Goal: Task Accomplishment & Management: Complete application form

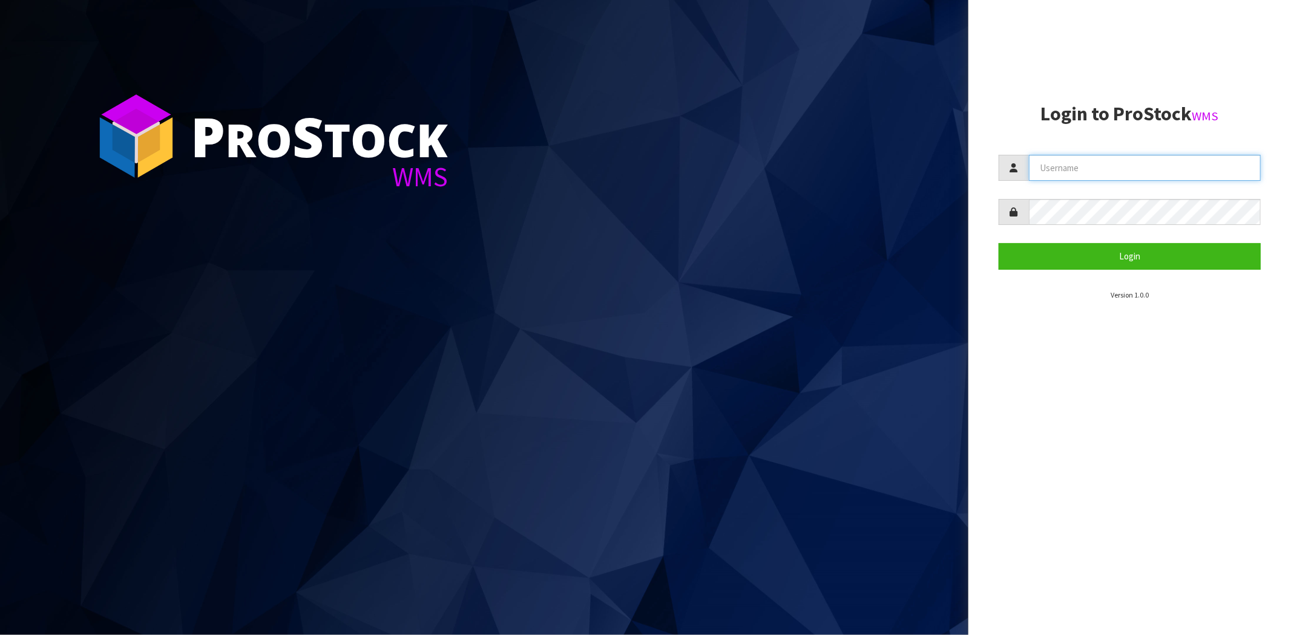
click at [1191, 171] on input "text" at bounding box center [1145, 168] width 232 height 26
type input "[PERSON_NAME][EMAIL_ADDRESS][DOMAIN_NAME]"
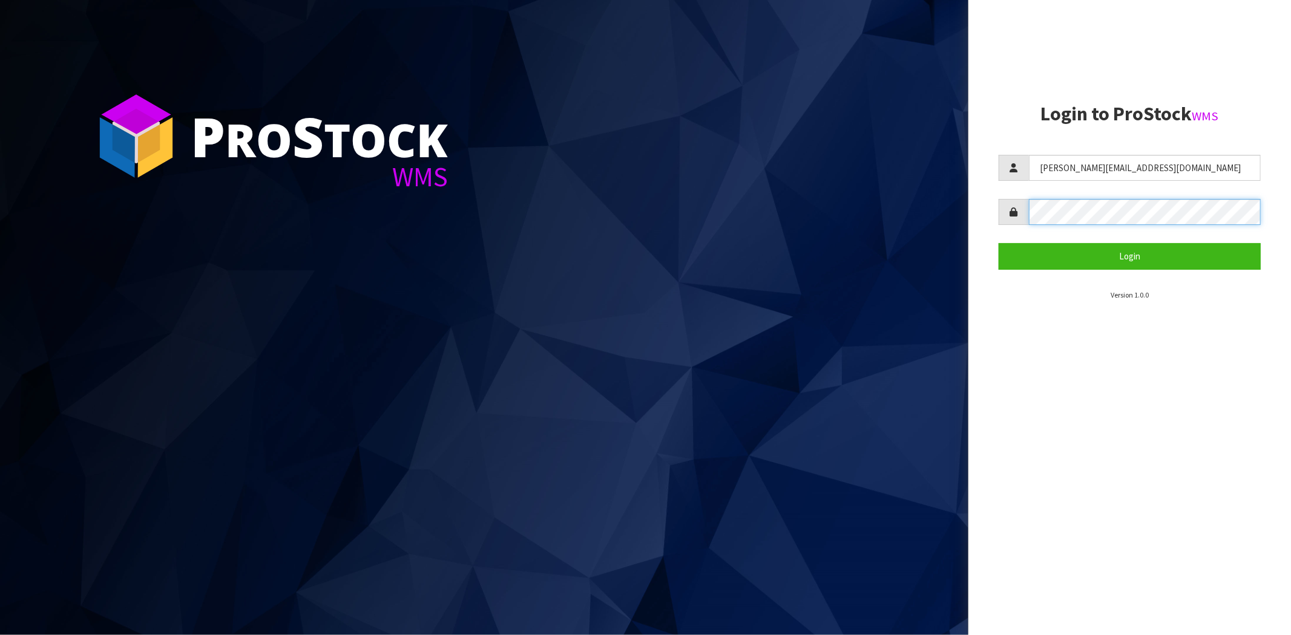
click at [998, 243] on button "Login" at bounding box center [1129, 256] width 262 height 26
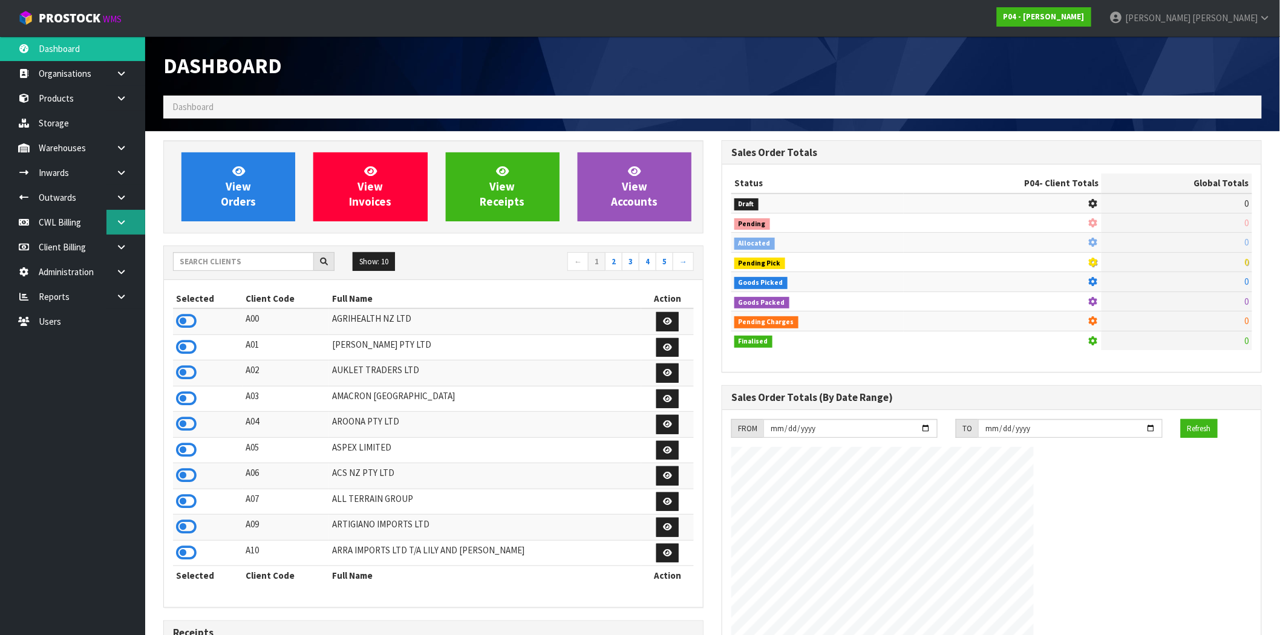
click at [120, 223] on icon at bounding box center [121, 222] width 11 height 9
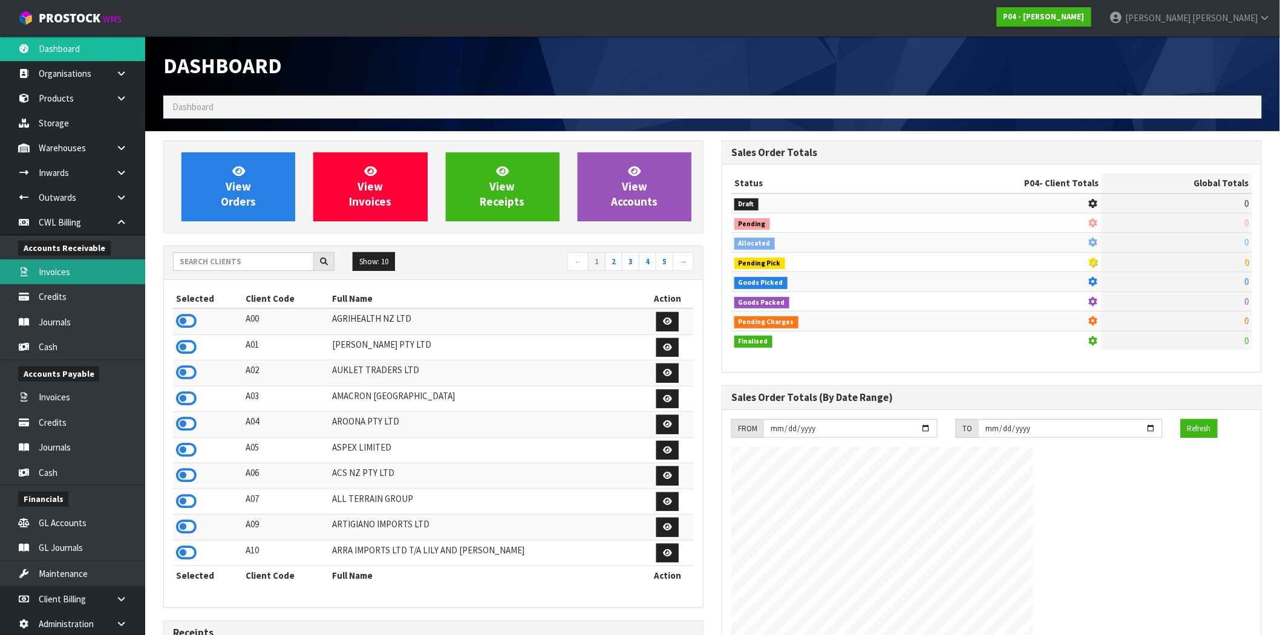
click at [57, 269] on link "Invoices" at bounding box center [72, 272] width 145 height 25
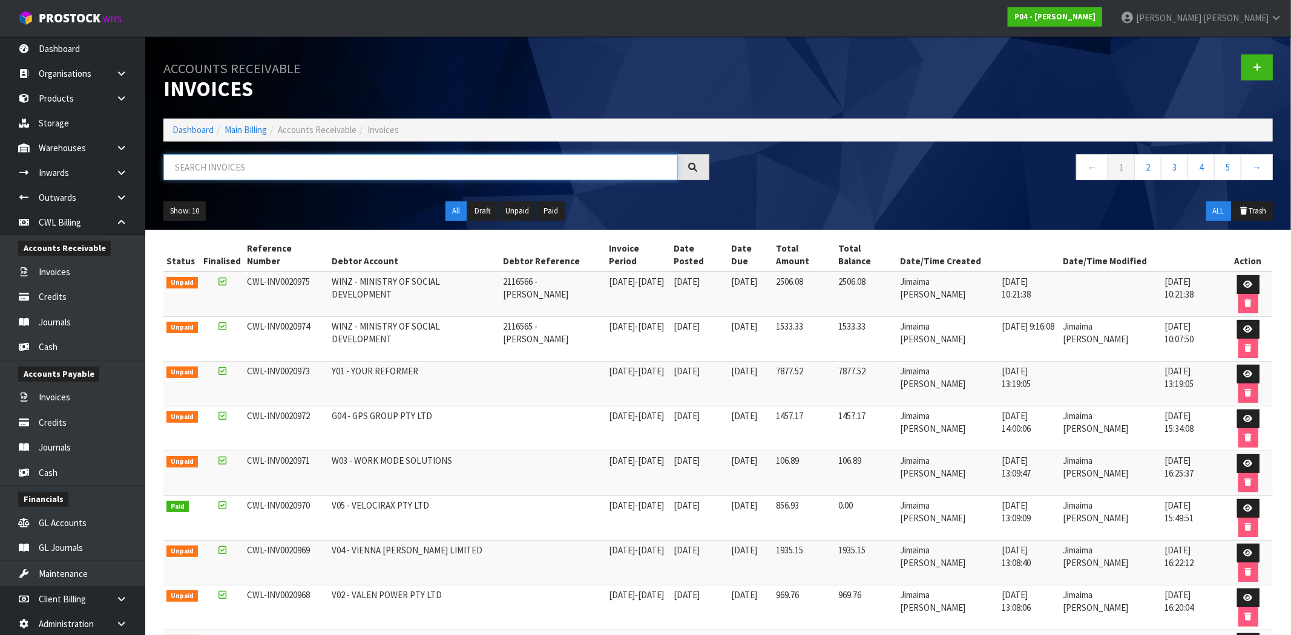
click at [259, 171] on input "text" at bounding box center [420, 167] width 514 height 26
paste input "CWL-INV0020975"
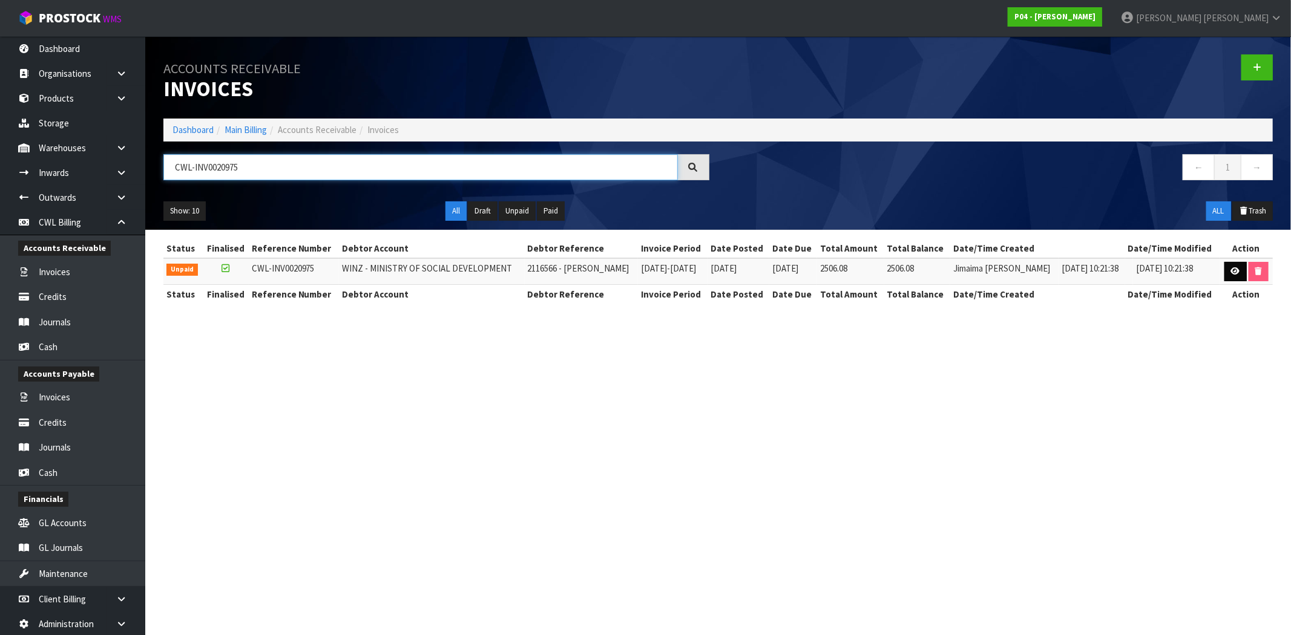
type input "CWL-INV0020975"
click at [1232, 275] on icon at bounding box center [1235, 271] width 9 height 8
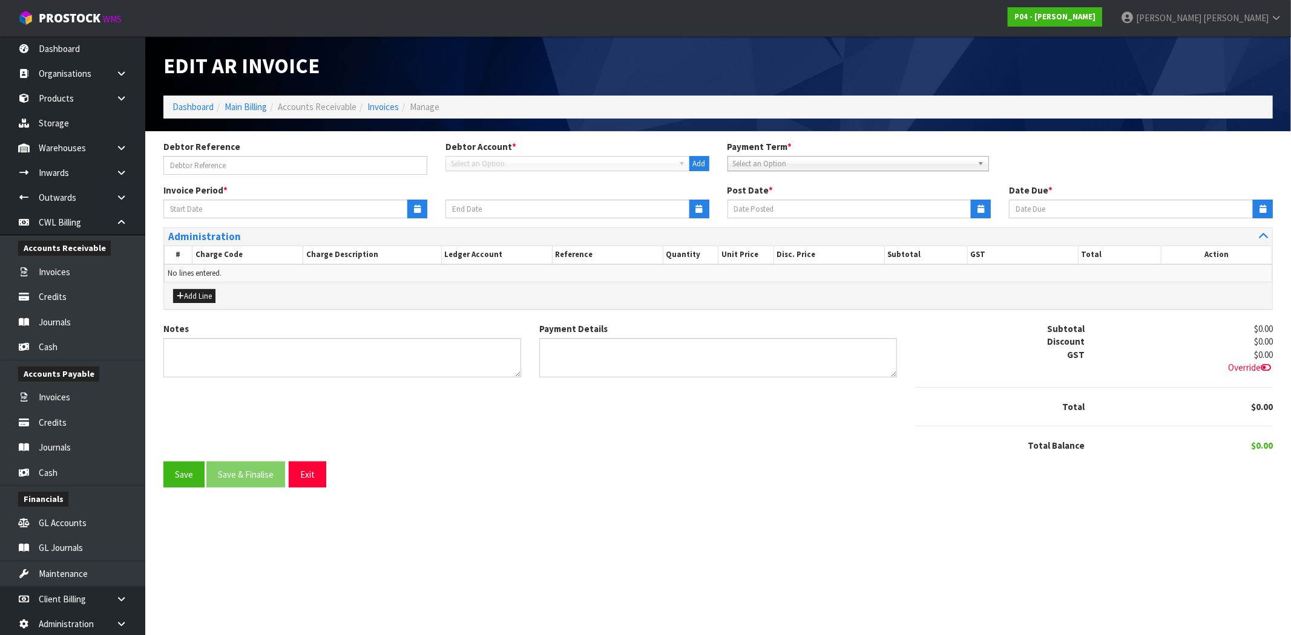
type input "2116566 - ZACHARY SOUTH"
type input "24/09/2025"
type input "28/09/2025"
type input "25/09/2025"
type input "02/10/2025"
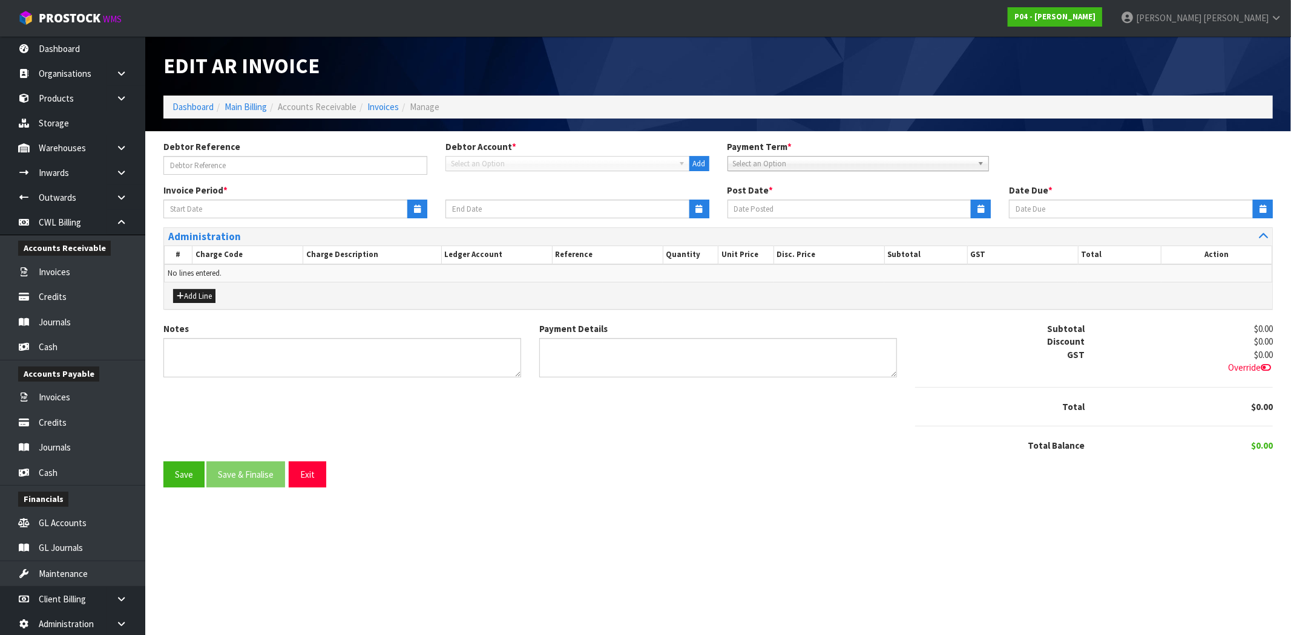
type textarea "Please contact us within 7 days should there be any discrepancies."
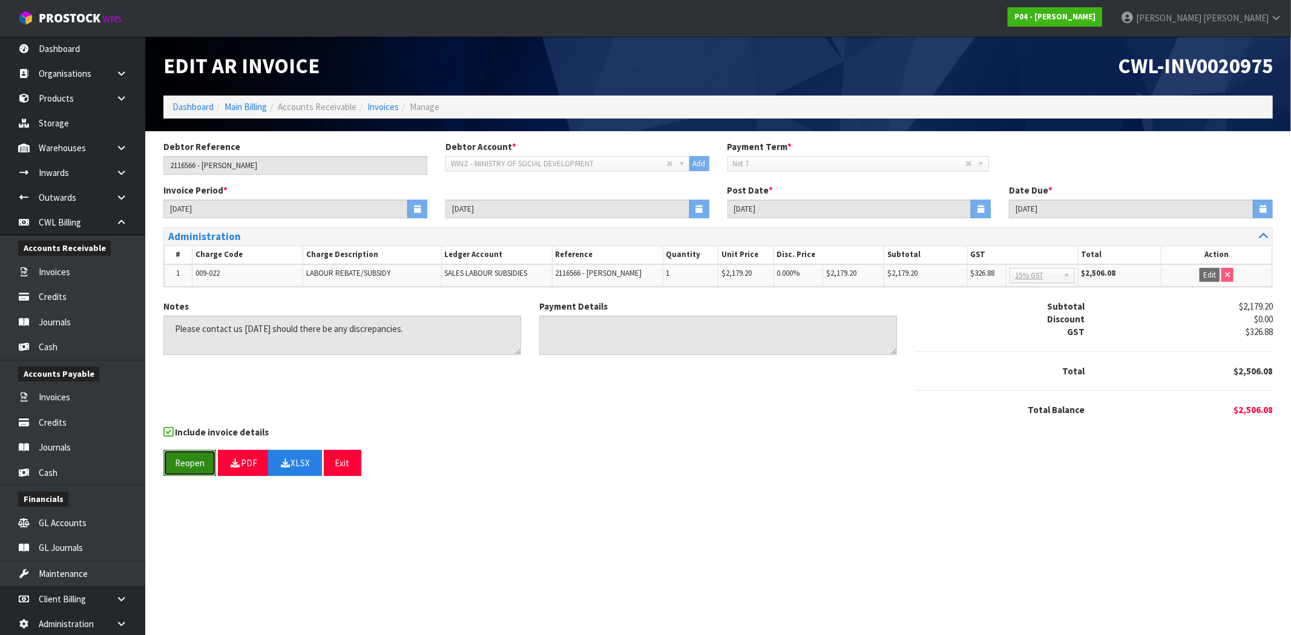
click at [198, 460] on button "Reopen" at bounding box center [189, 463] width 53 height 26
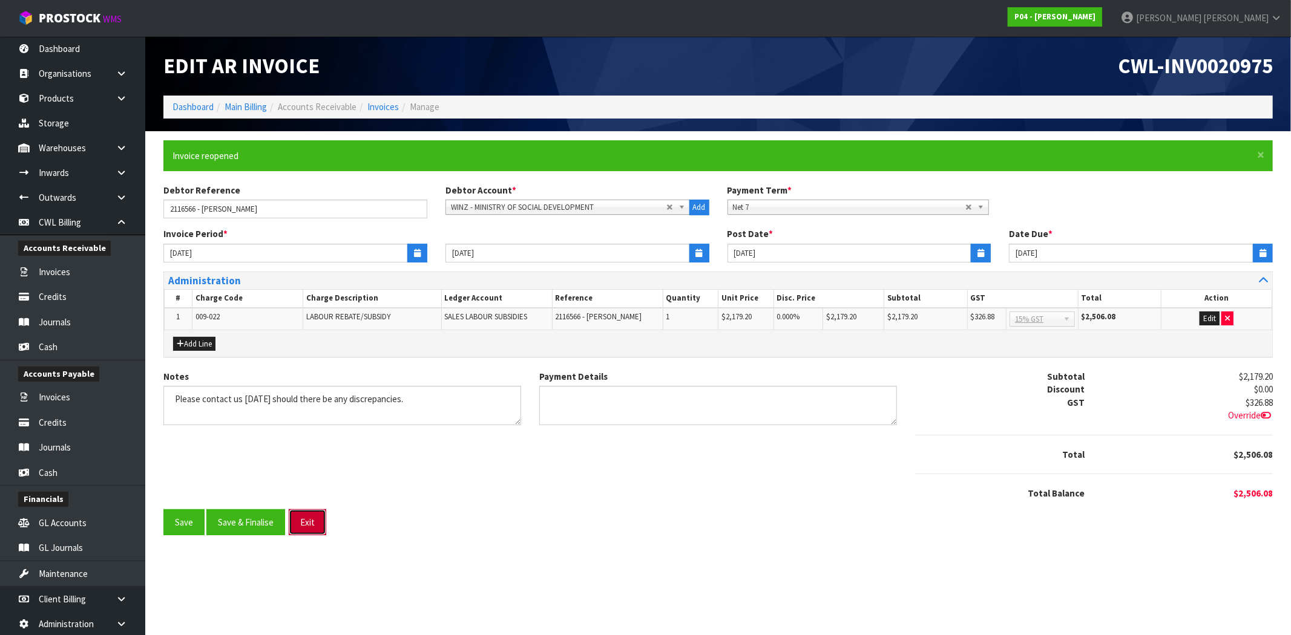
click at [306, 524] on button "Exit" at bounding box center [308, 522] width 38 height 26
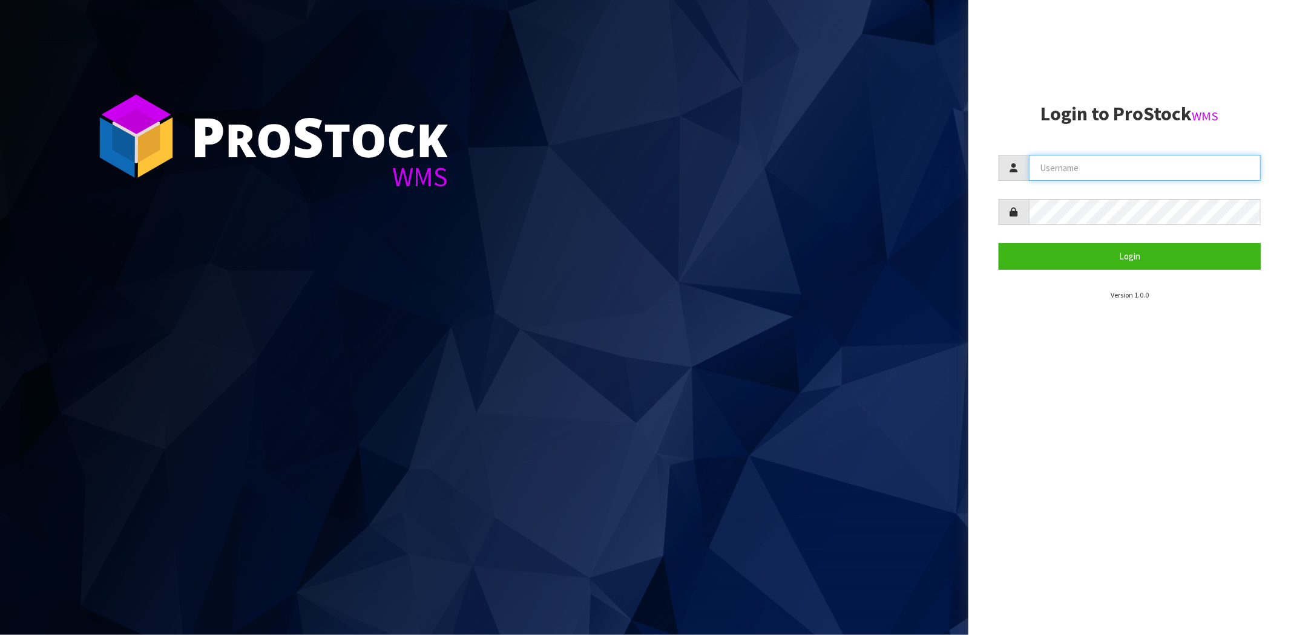
click at [1079, 180] on input "text" at bounding box center [1145, 168] width 232 height 26
type input "[PERSON_NAME][EMAIL_ADDRESS][DOMAIN_NAME]"
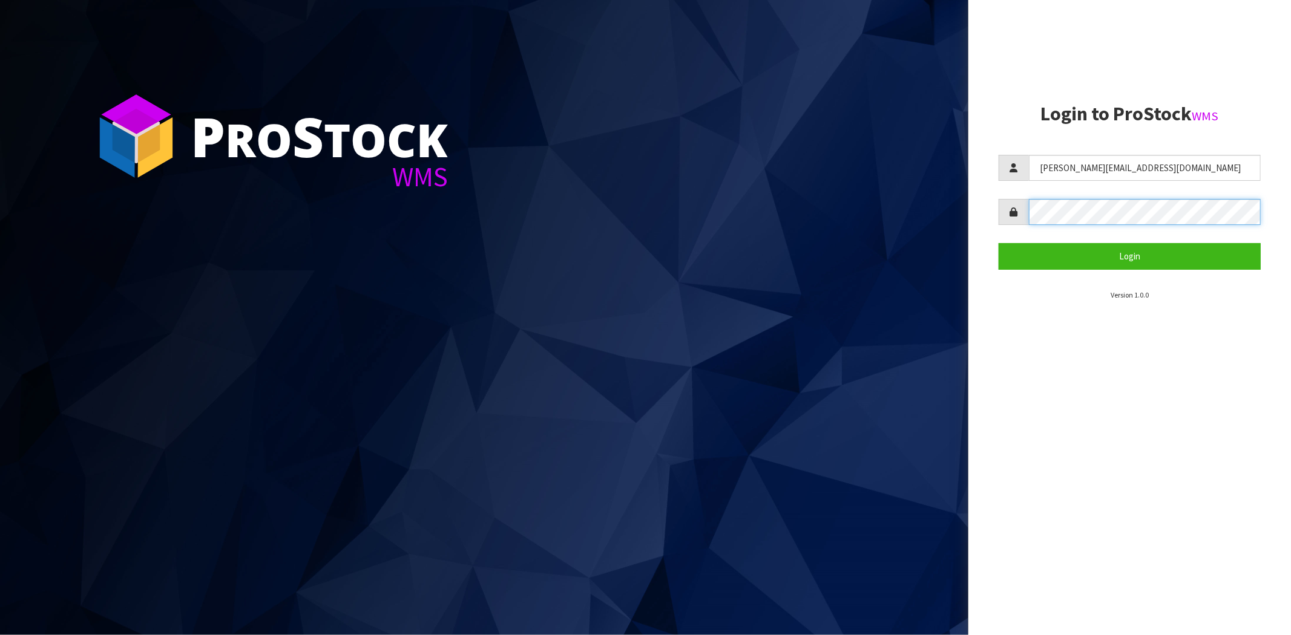
click at [998, 243] on button "Login" at bounding box center [1129, 256] width 262 height 26
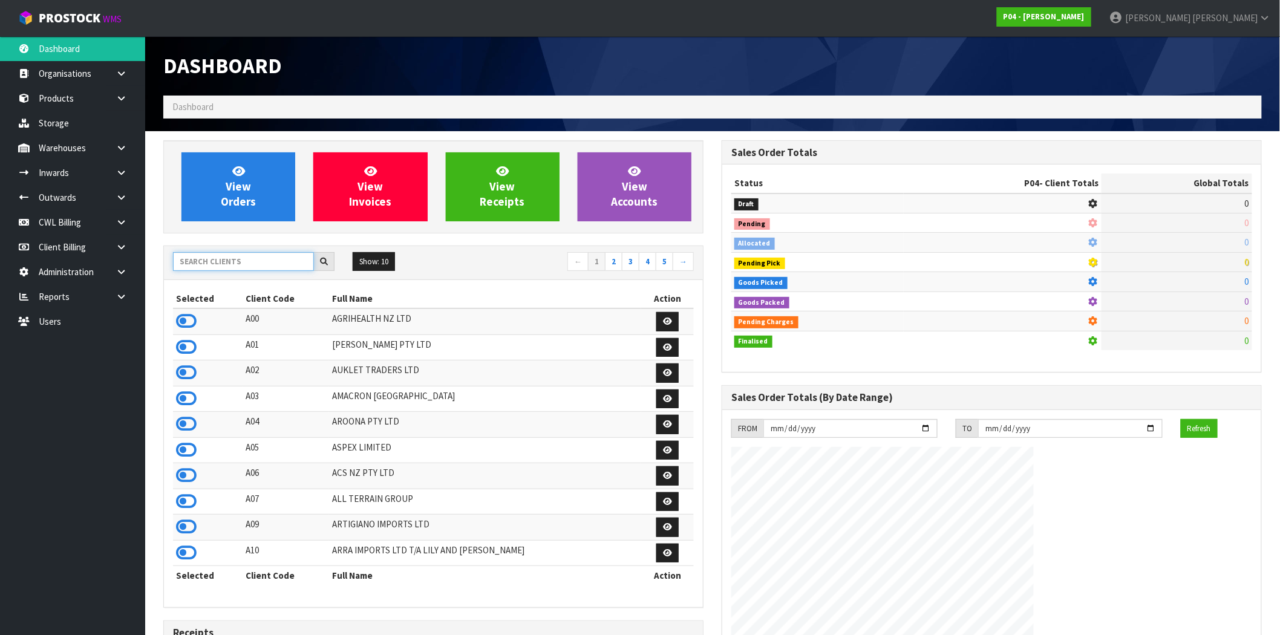
click at [237, 259] on input "text" at bounding box center [243, 261] width 141 height 19
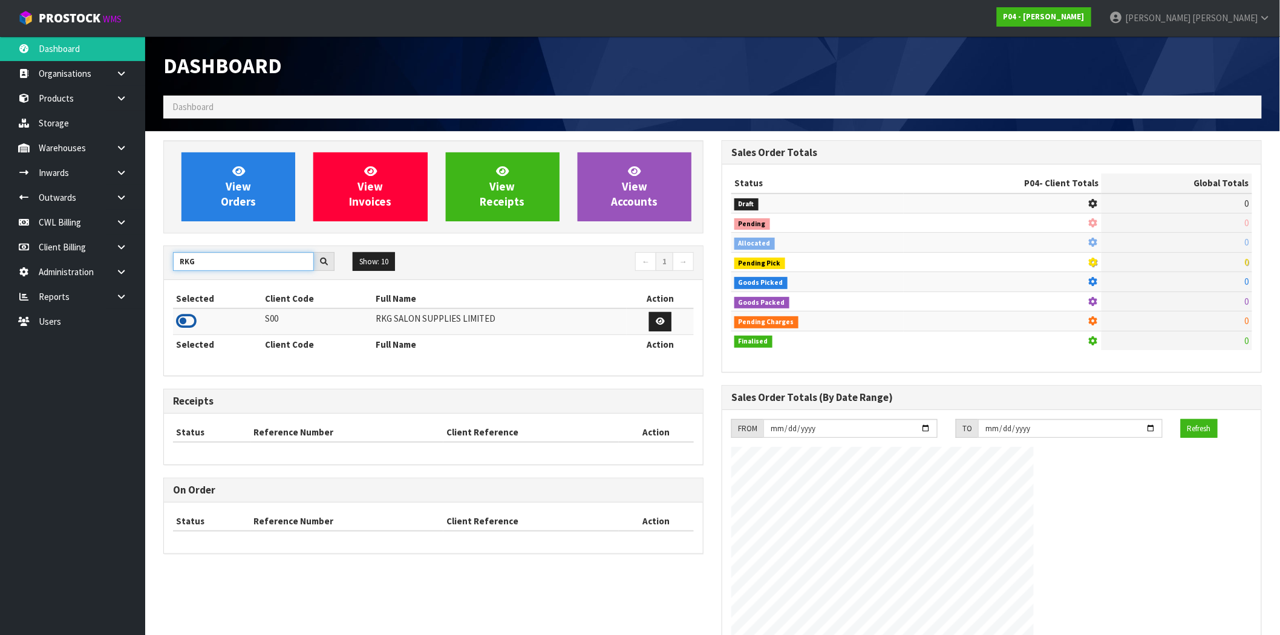
type input "RKG"
click at [186, 327] on icon at bounding box center [186, 321] width 21 height 18
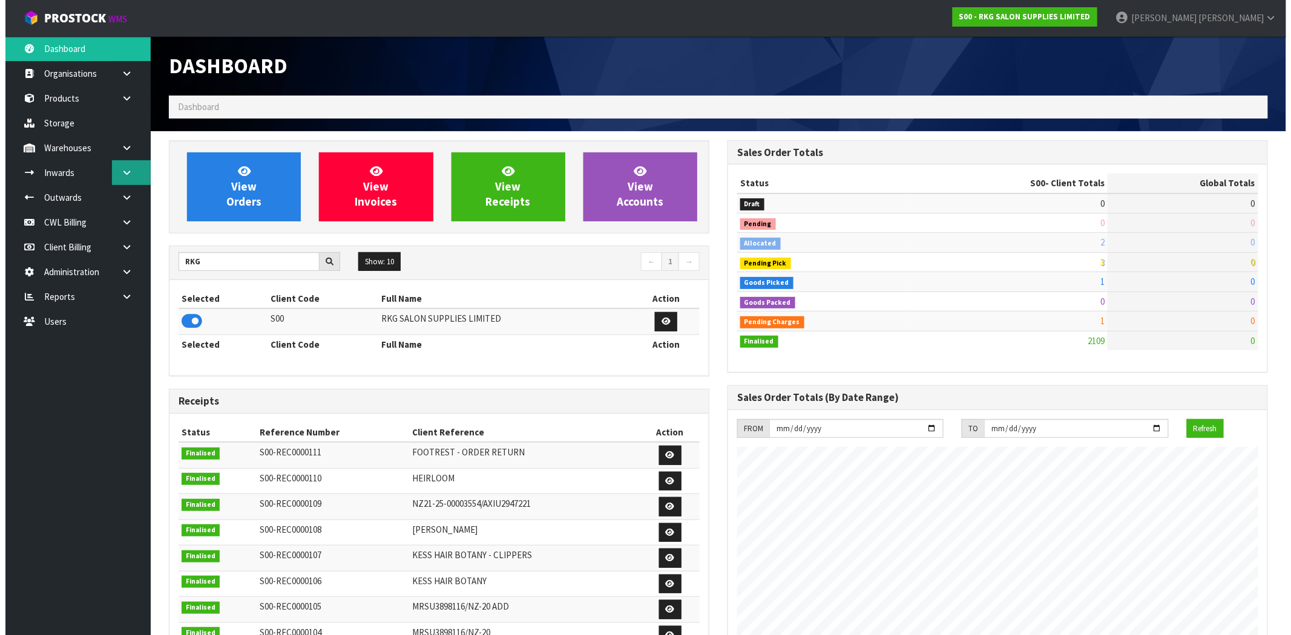
scroll to position [917, 558]
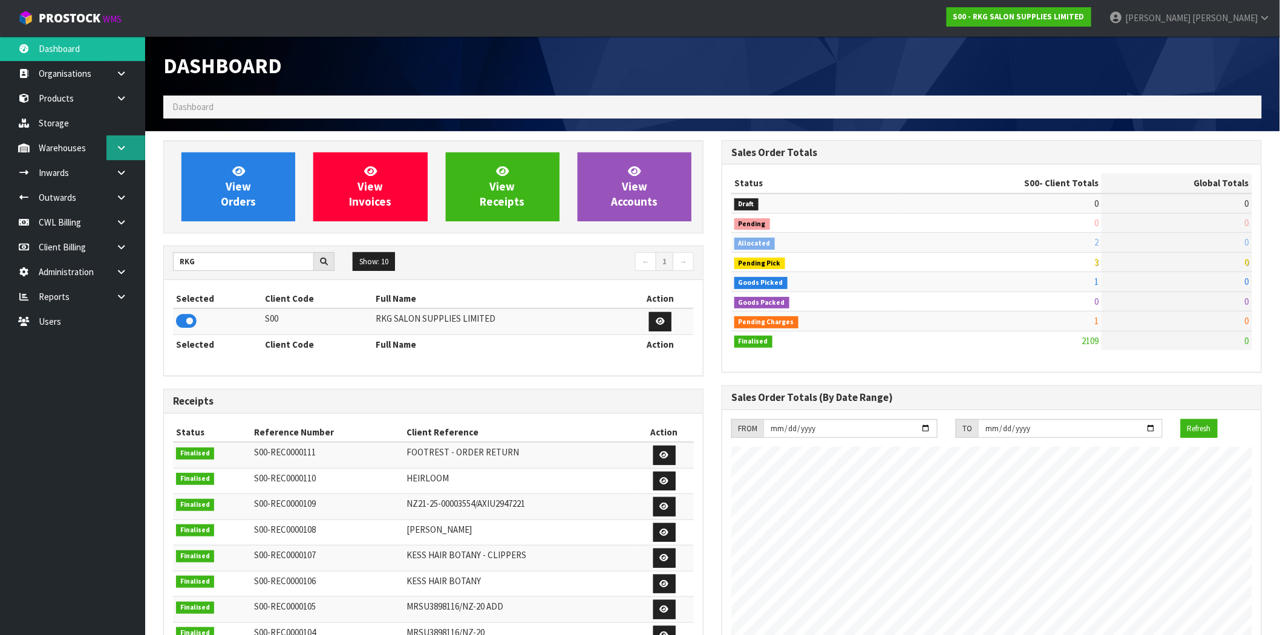
click at [123, 151] on icon at bounding box center [121, 147] width 11 height 9
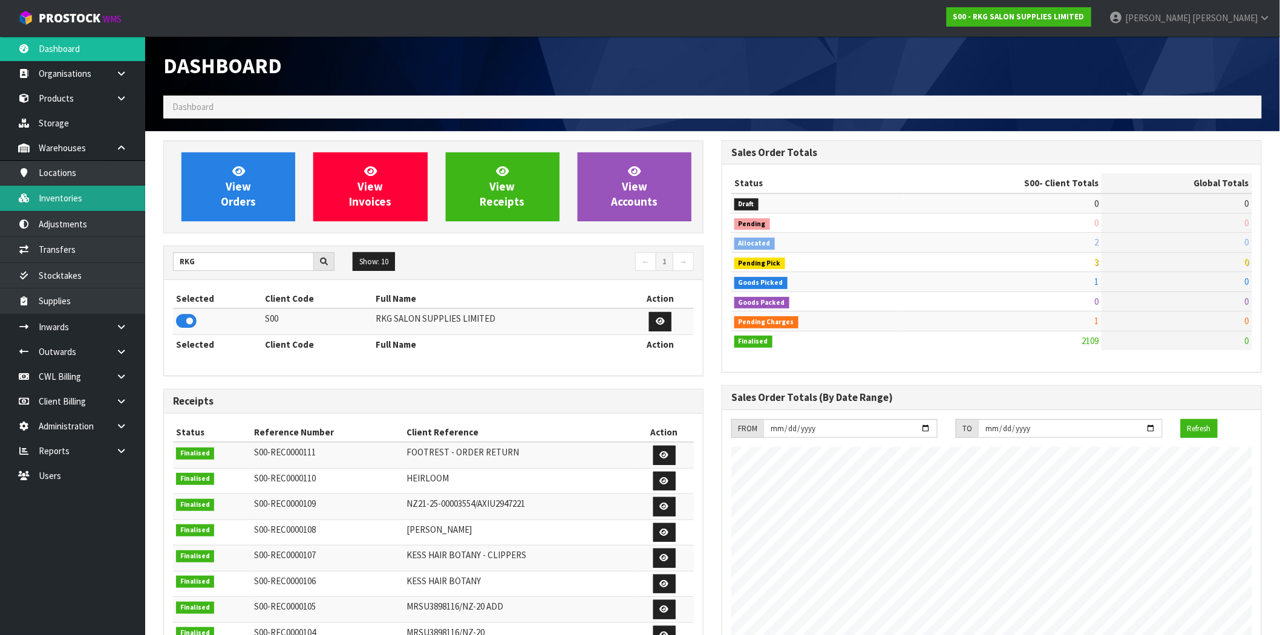
click at [88, 194] on link "Inventories" at bounding box center [72, 198] width 145 height 25
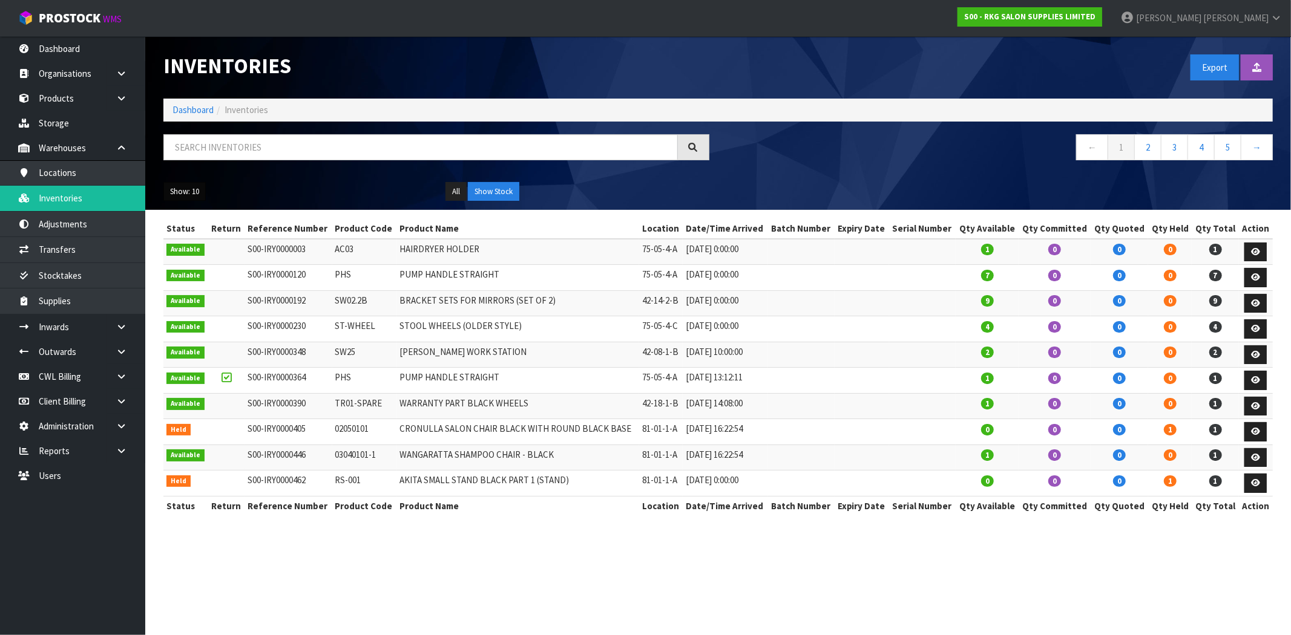
click at [183, 194] on button "Show: 10" at bounding box center [184, 191] width 42 height 19
click at [207, 267] on link "50" at bounding box center [212, 263] width 96 height 16
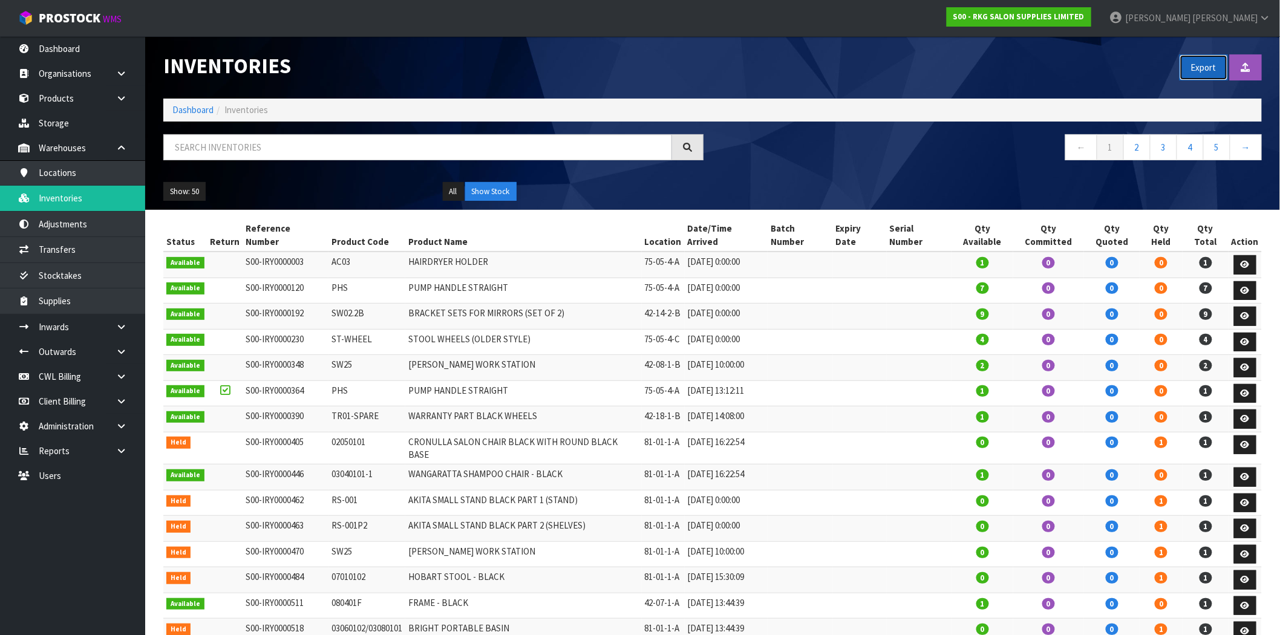
click at [1189, 67] on button "Export" at bounding box center [1204, 67] width 48 height 26
click at [103, 278] on link "Stocktakes" at bounding box center [72, 275] width 145 height 25
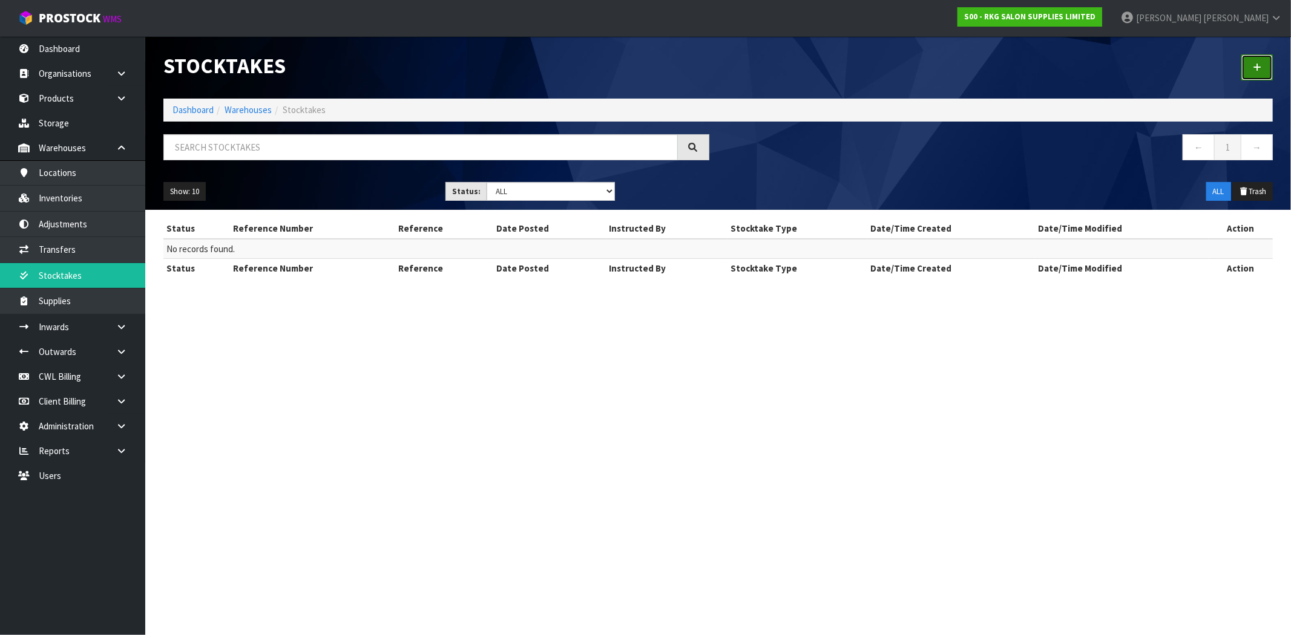
click at [1258, 68] on icon at bounding box center [1256, 67] width 8 height 9
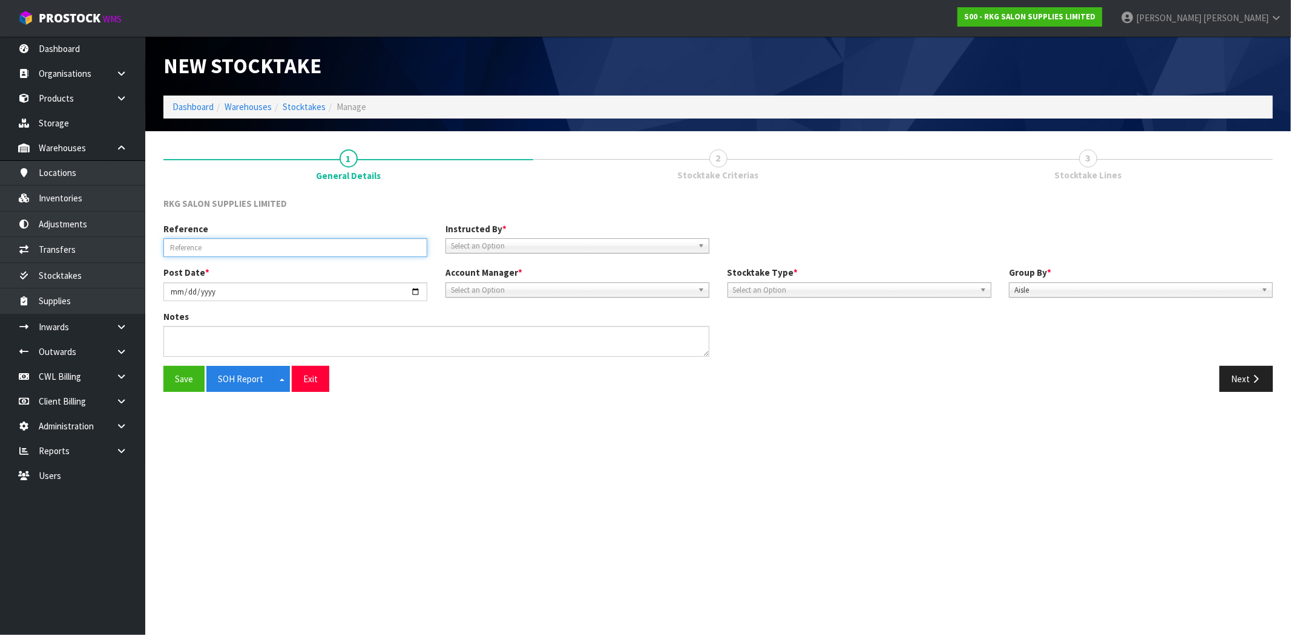
click at [331, 248] on input "text" at bounding box center [295, 247] width 264 height 19
click at [805, 493] on section "New Stocktake Dashboard Warehouses Stocktakes Manage 1 General Details 2 Stockt…" at bounding box center [645, 317] width 1291 height 635
click at [310, 244] on input "text" at bounding box center [295, 247] width 264 height 19
type input "YEARLY STOCKTAKE"
click at [496, 420] on section "New Stocktake Dashboard Warehouses Stocktakes Manage 1 General Details 2 Stockt…" at bounding box center [645, 317] width 1291 height 635
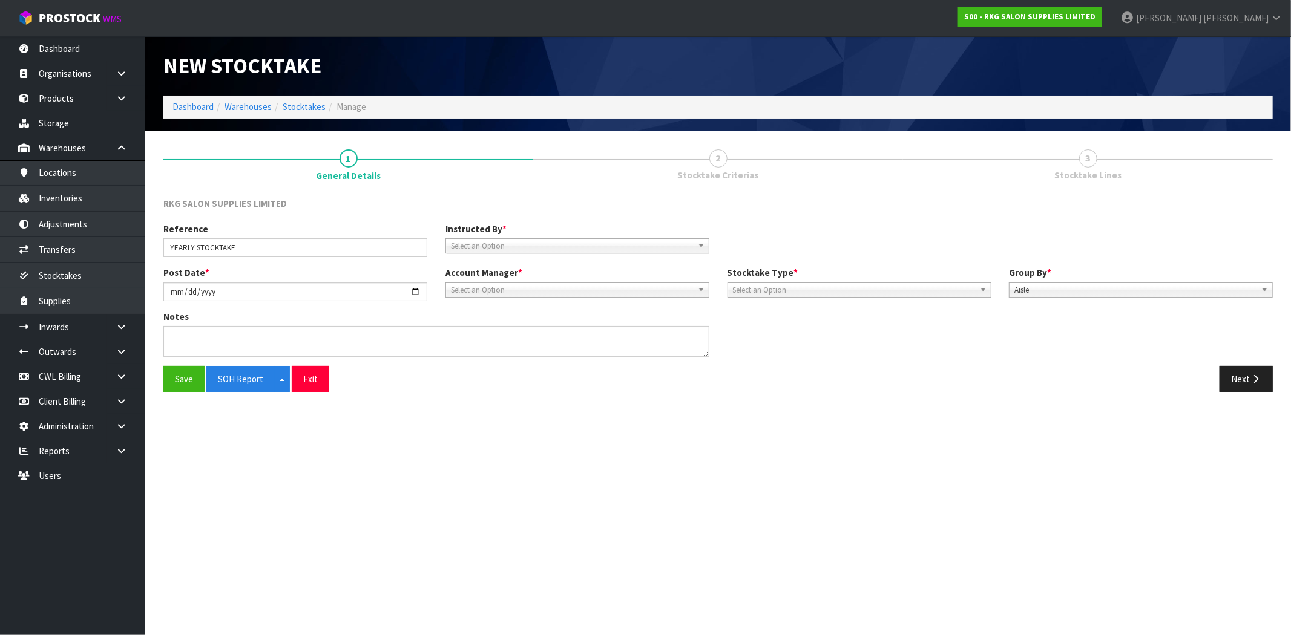
click at [520, 248] on span "Select an Option" at bounding box center [572, 246] width 242 height 15
click at [466, 281] on li "Client" at bounding box center [577, 280] width 258 height 15
click at [785, 243] on input "text" at bounding box center [859, 247] width 264 height 19
type input "K"
type input "RKG"
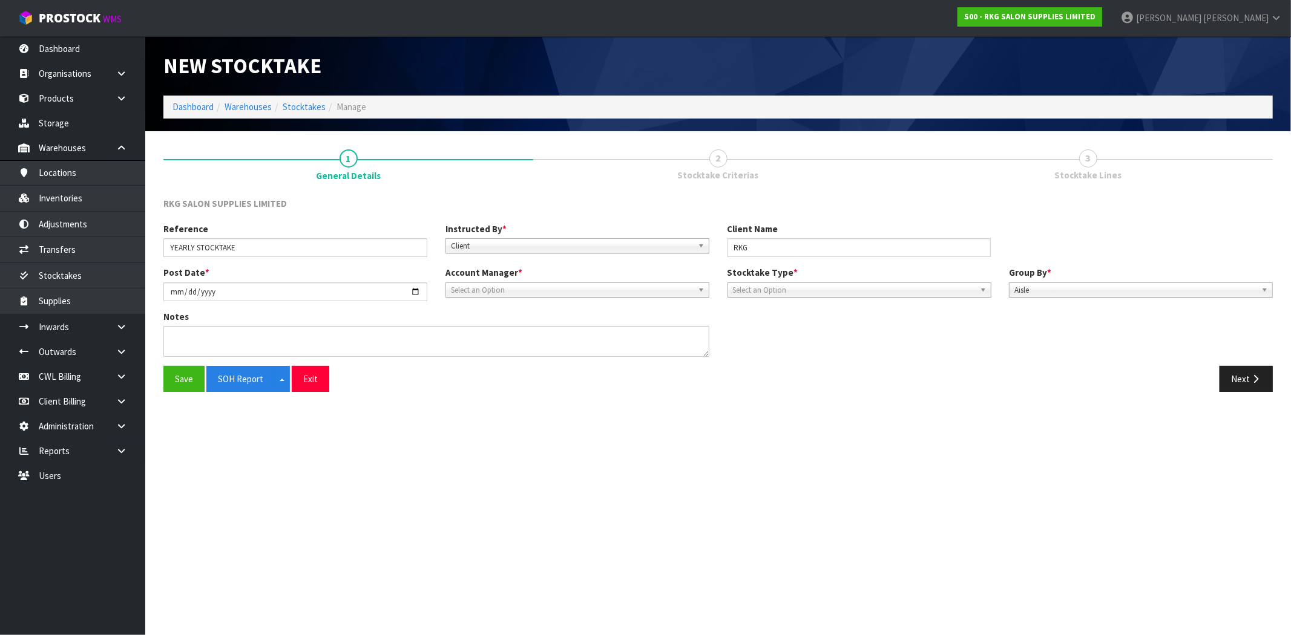
click at [753, 442] on section "New Stocktake Dashboard Warehouses Stocktakes Manage 1 General Details 2 Stockt…" at bounding box center [645, 317] width 1291 height 635
click at [529, 283] on span "Select an Option" at bounding box center [572, 290] width 242 height 15
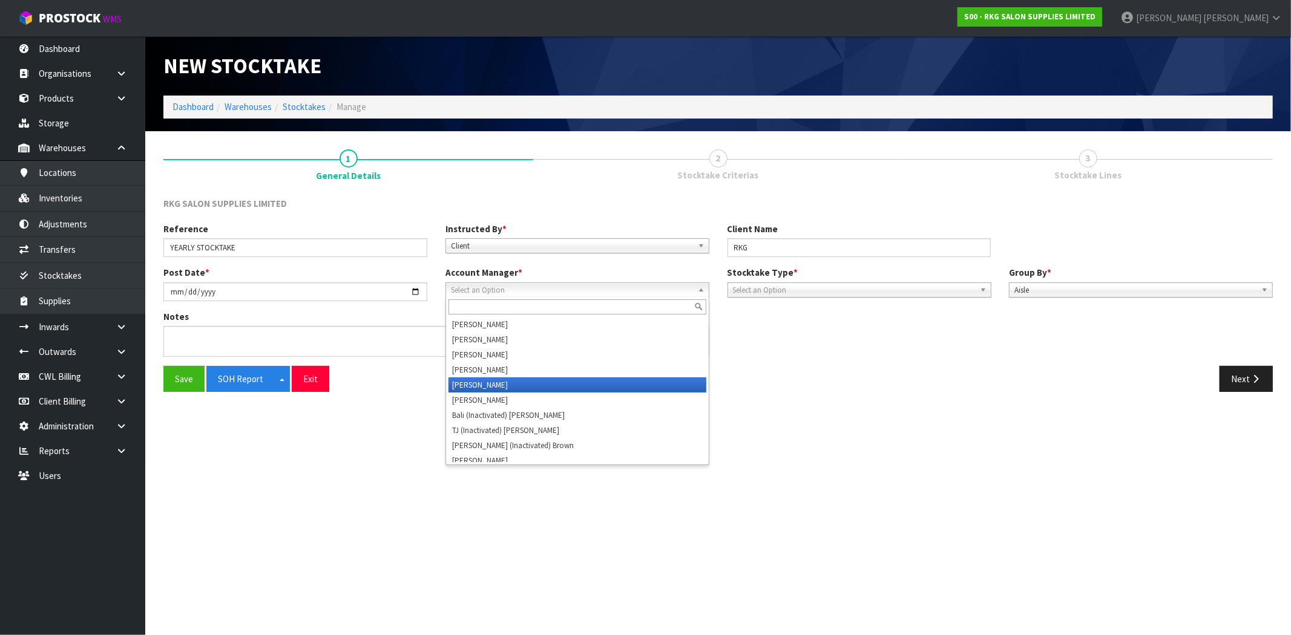
click at [509, 380] on li "Vineeta Lingam" at bounding box center [577, 385] width 258 height 15
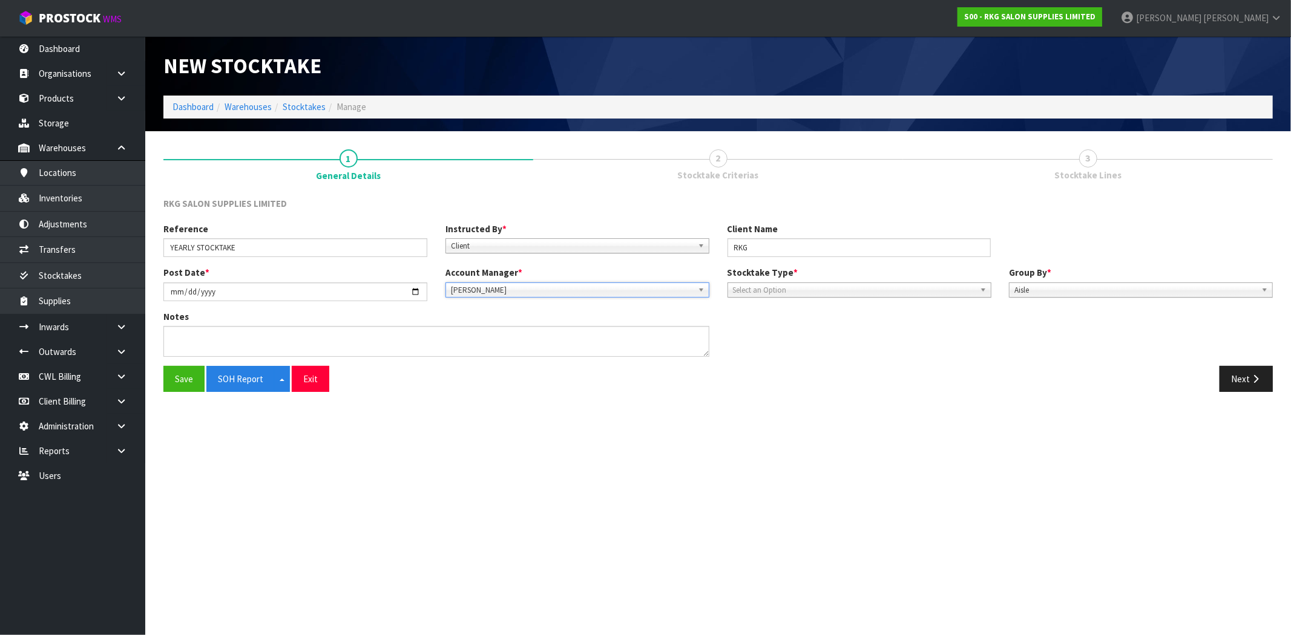
click at [799, 286] on span "Select an Option" at bounding box center [854, 290] width 242 height 15
click at [776, 342] on li "Partial" at bounding box center [859, 339] width 258 height 15
click at [1061, 288] on span "Aisle" at bounding box center [1135, 290] width 242 height 15
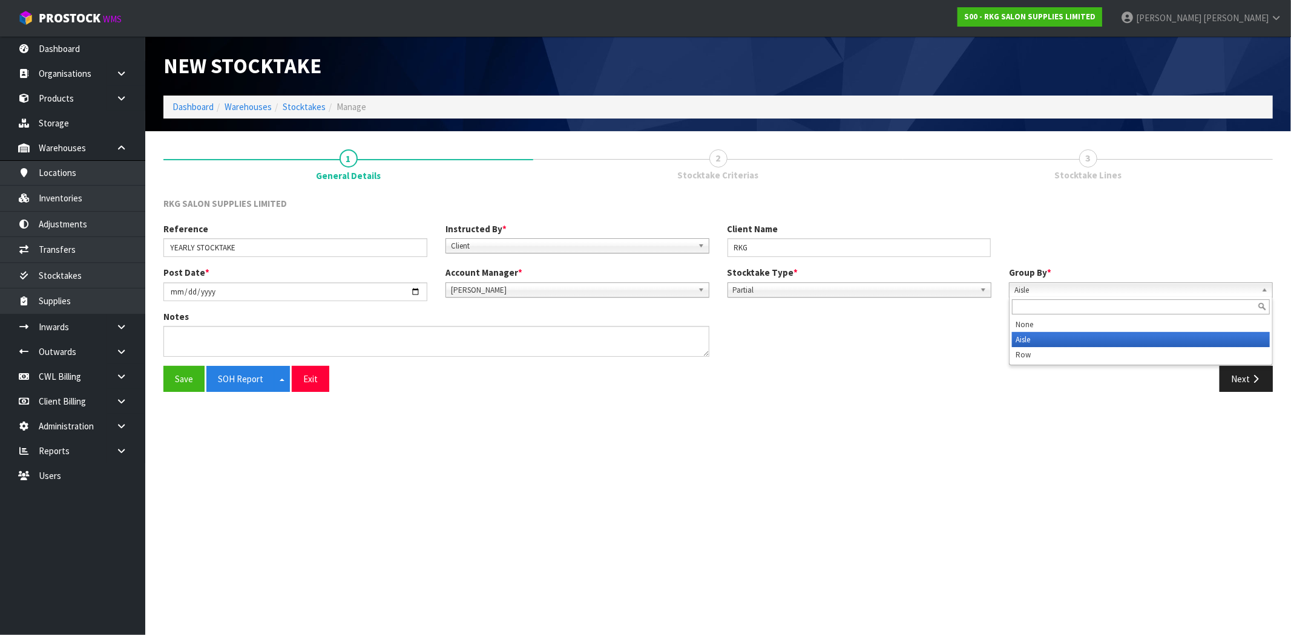
click at [1061, 288] on span "Aisle" at bounding box center [1135, 290] width 242 height 15
click at [1255, 382] on icon "button" at bounding box center [1254, 379] width 11 height 9
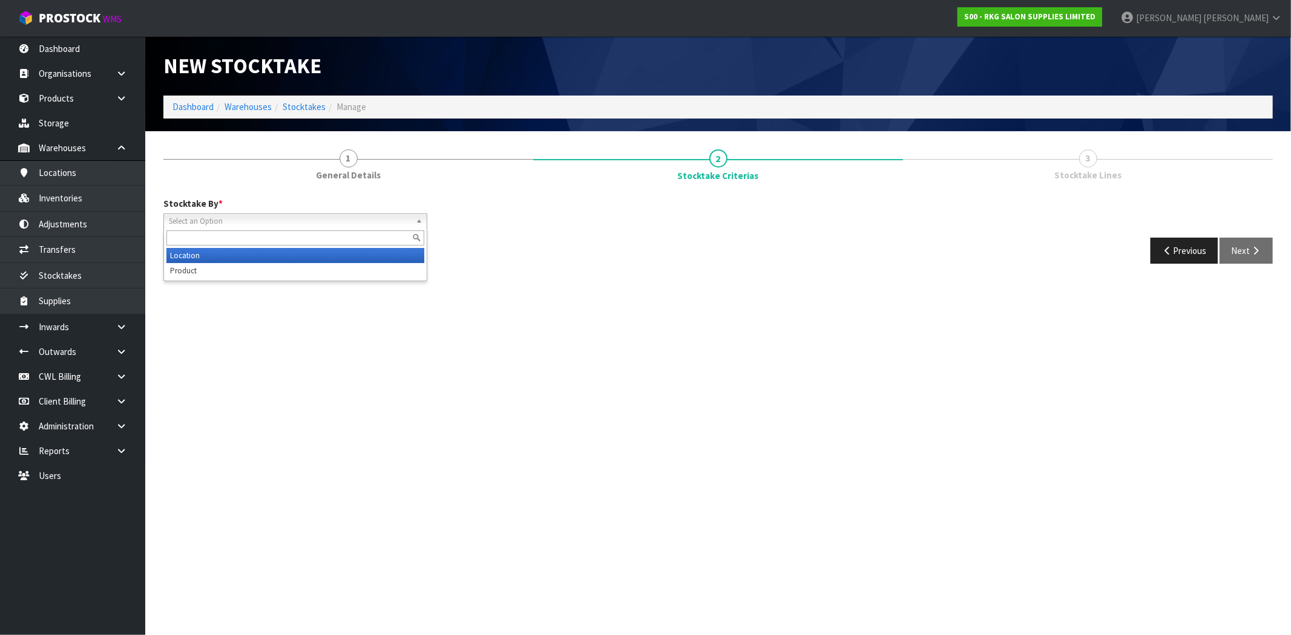
click at [218, 214] on span "Select an Option" at bounding box center [290, 221] width 242 height 15
click at [203, 259] on li "Location" at bounding box center [295, 255] width 258 height 15
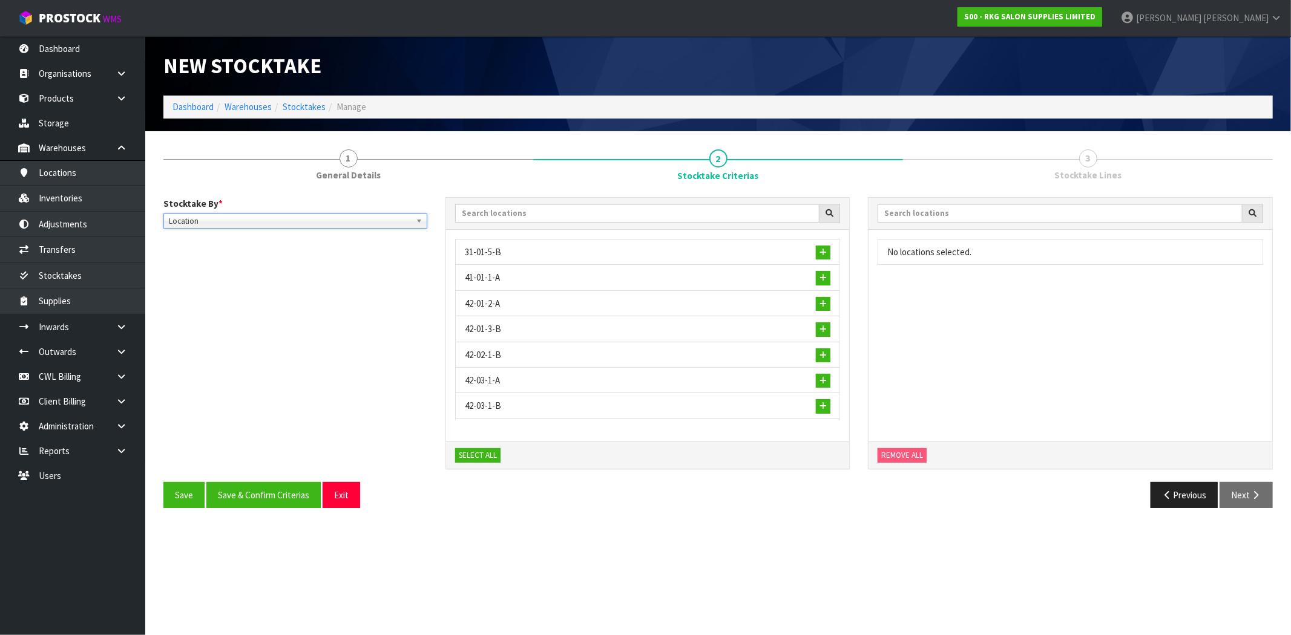
click at [222, 221] on span "Location" at bounding box center [290, 221] width 242 height 15
click at [206, 250] on li "Location" at bounding box center [295, 255] width 258 height 15
click at [200, 220] on span "Location" at bounding box center [290, 221] width 242 height 15
click at [201, 269] on li "Product" at bounding box center [295, 270] width 258 height 15
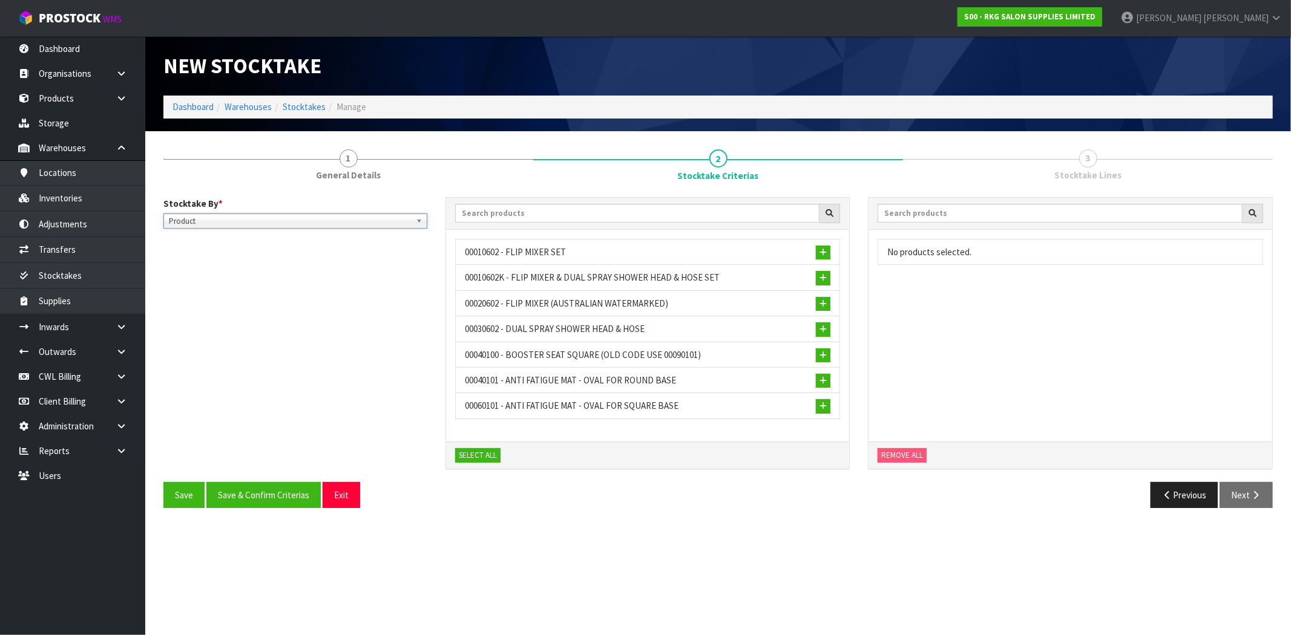
click at [259, 220] on span "Product" at bounding box center [290, 221] width 242 height 15
click at [229, 255] on li "Location" at bounding box center [295, 255] width 258 height 15
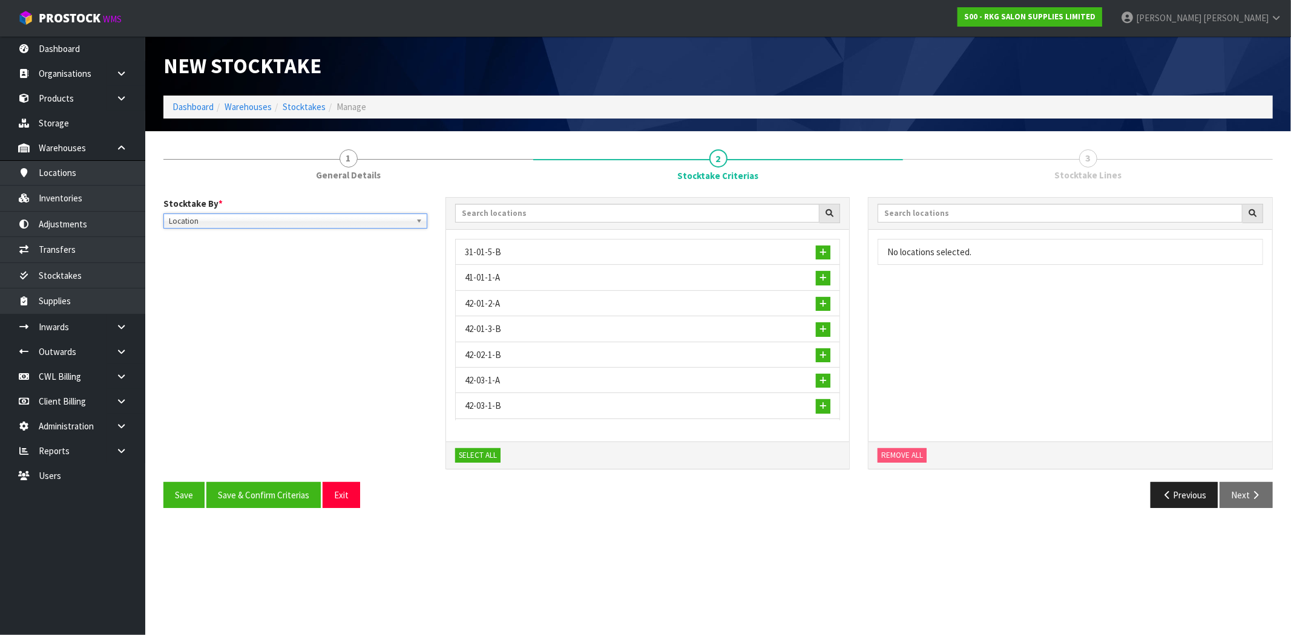
click at [240, 317] on div "Stocktake By * Location Product Location Location Product 31-01-5-B 41-01-1-A 4…" at bounding box center [717, 339] width 1127 height 285
click at [819, 251] on span "button" at bounding box center [822, 253] width 7 height 8
click at [819, 254] on span "button" at bounding box center [822, 253] width 7 height 8
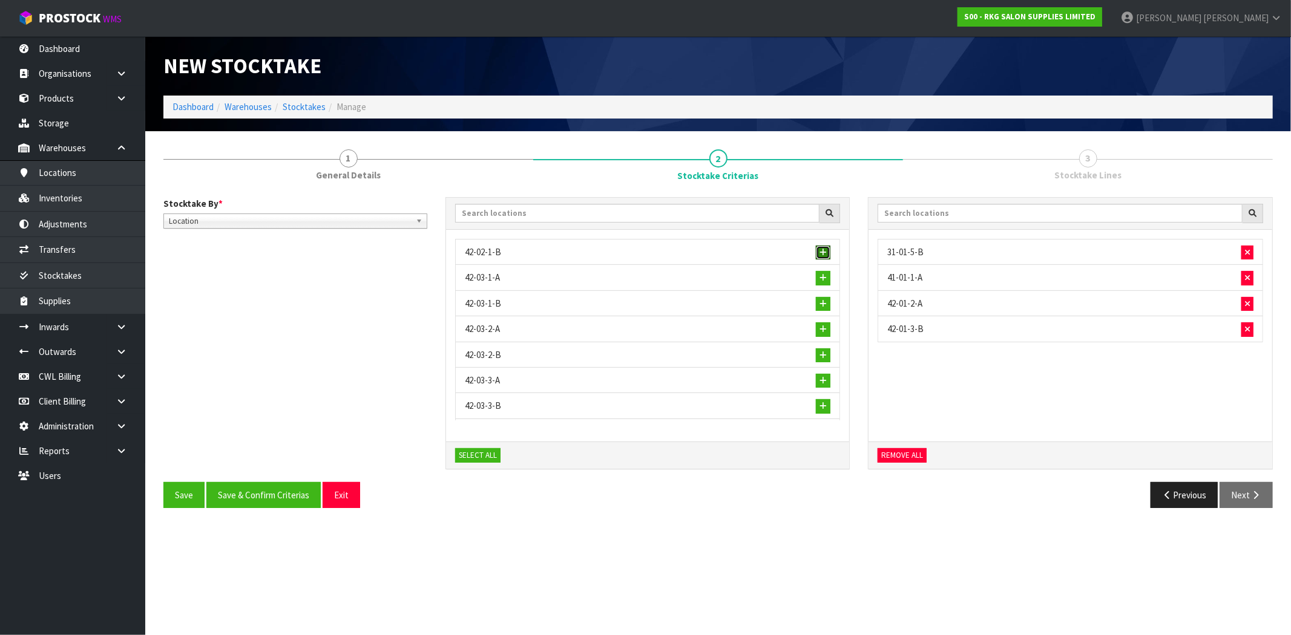
click at [819, 254] on span "button" at bounding box center [822, 253] width 7 height 8
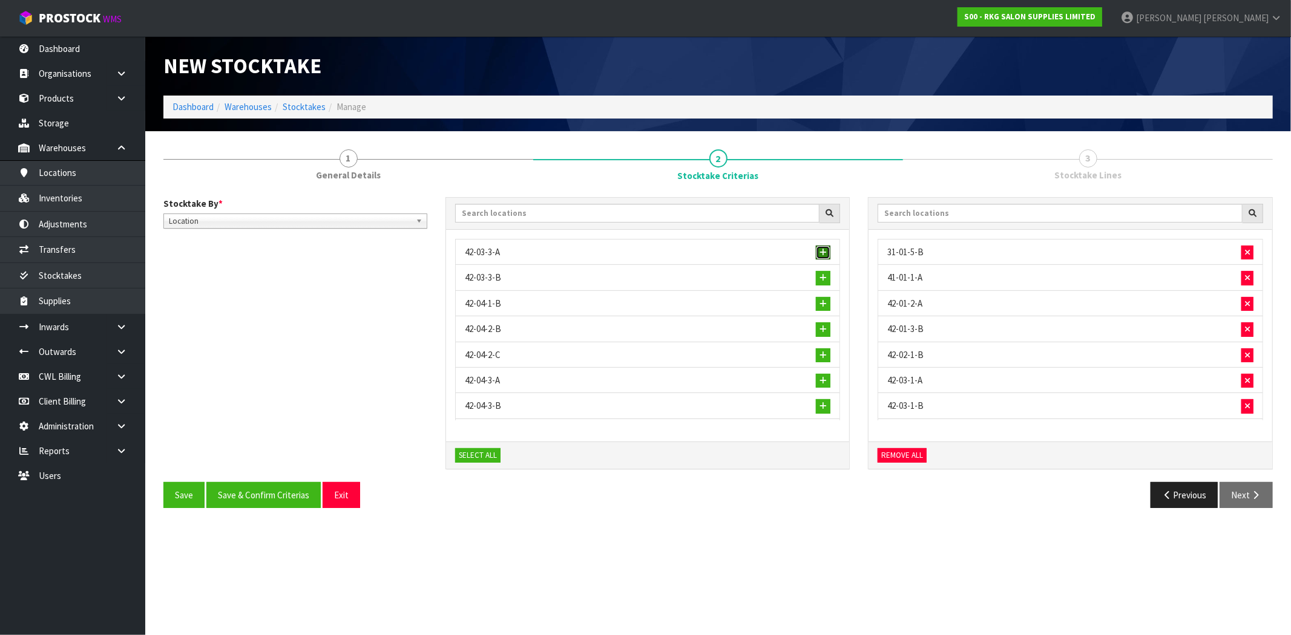
click at [819, 254] on span "button" at bounding box center [822, 253] width 7 height 8
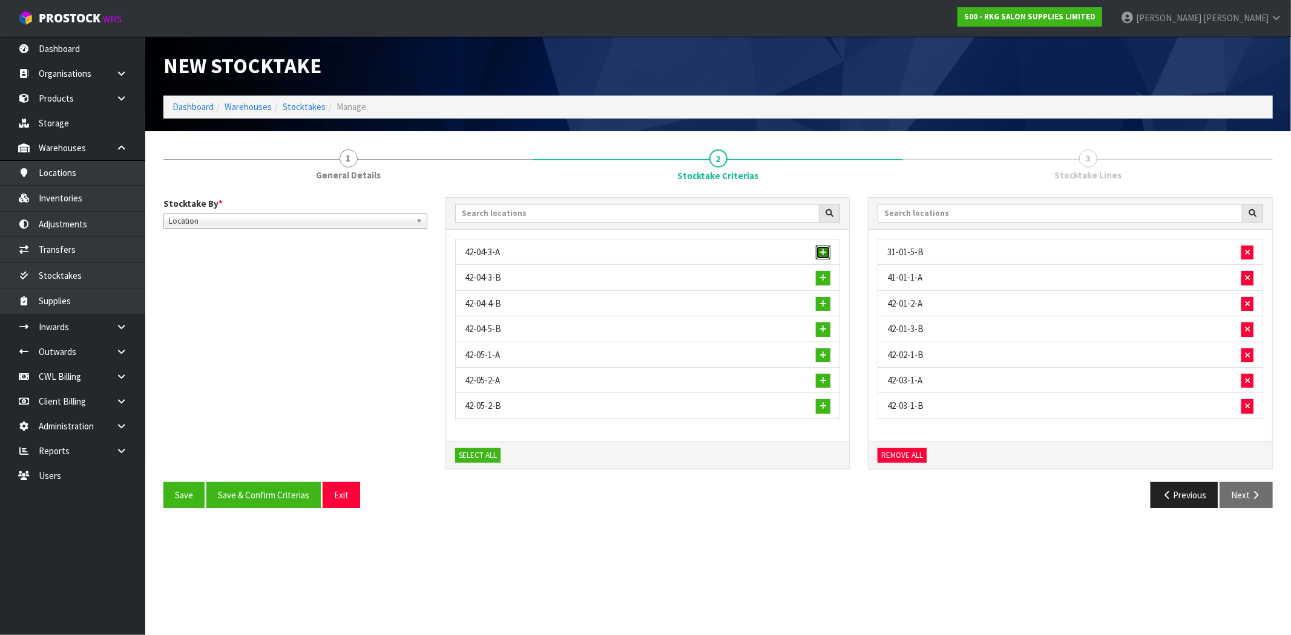
click at [819, 254] on span "button" at bounding box center [822, 253] width 7 height 8
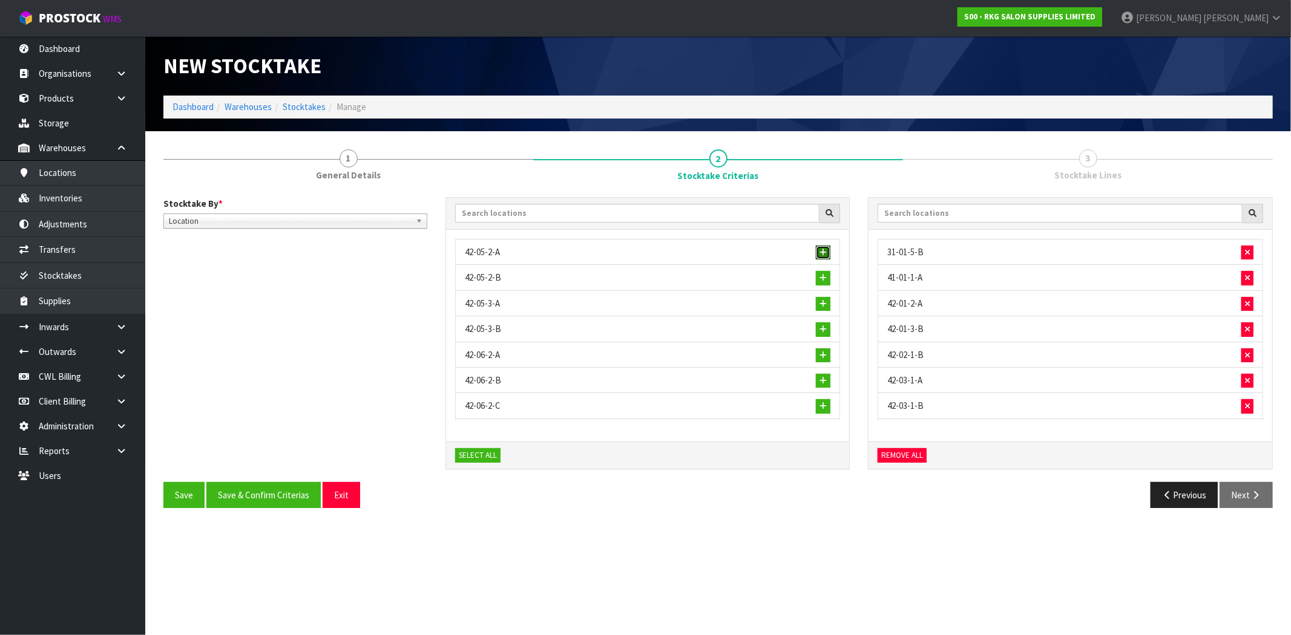
click at [819, 254] on span "button" at bounding box center [822, 253] width 7 height 8
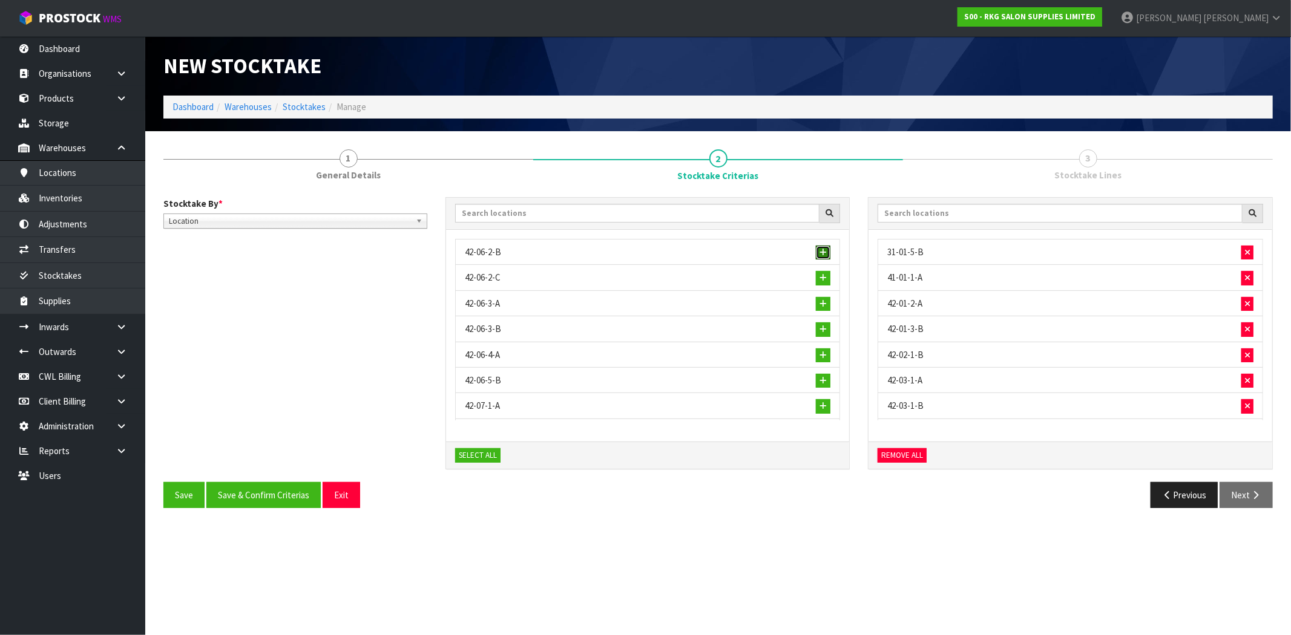
click at [819, 254] on span "button" at bounding box center [822, 253] width 7 height 8
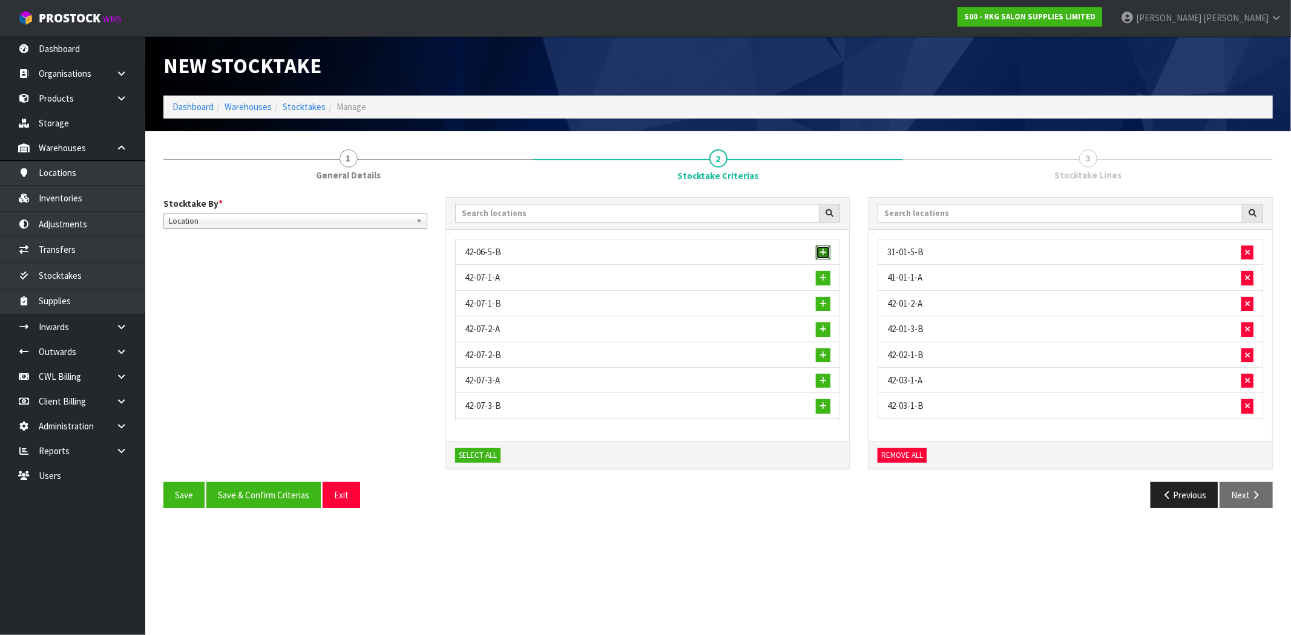
click at [819, 254] on span "button" at bounding box center [822, 253] width 7 height 8
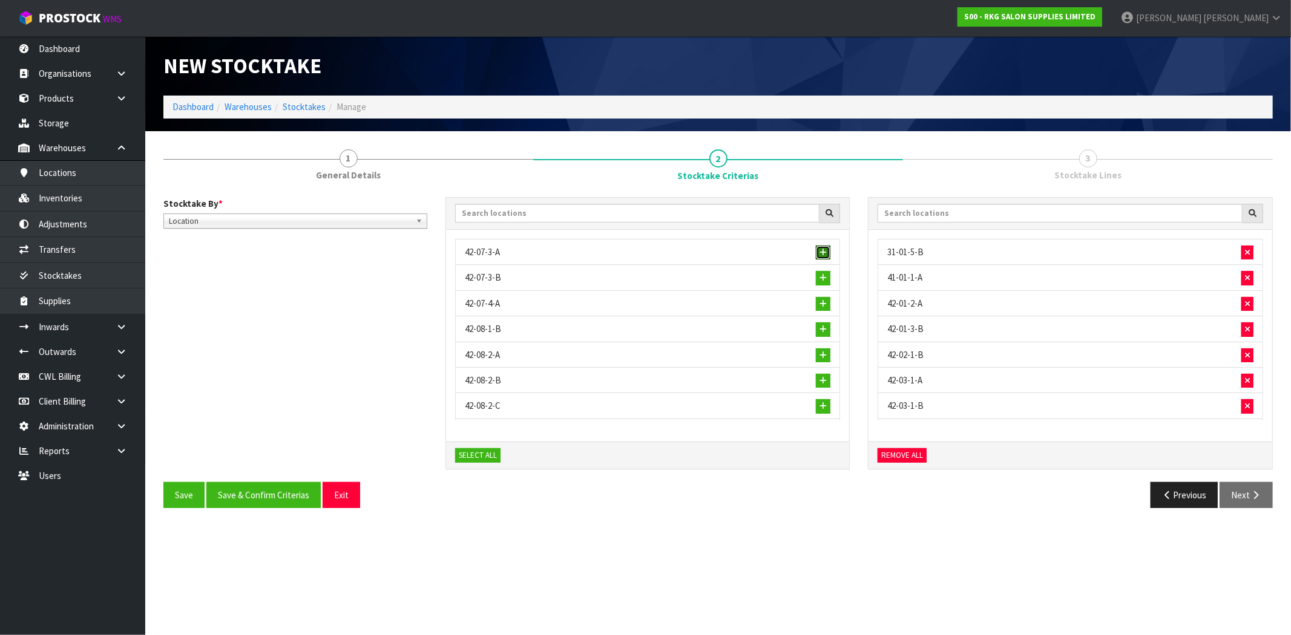
click at [819, 254] on span "button" at bounding box center [822, 253] width 7 height 8
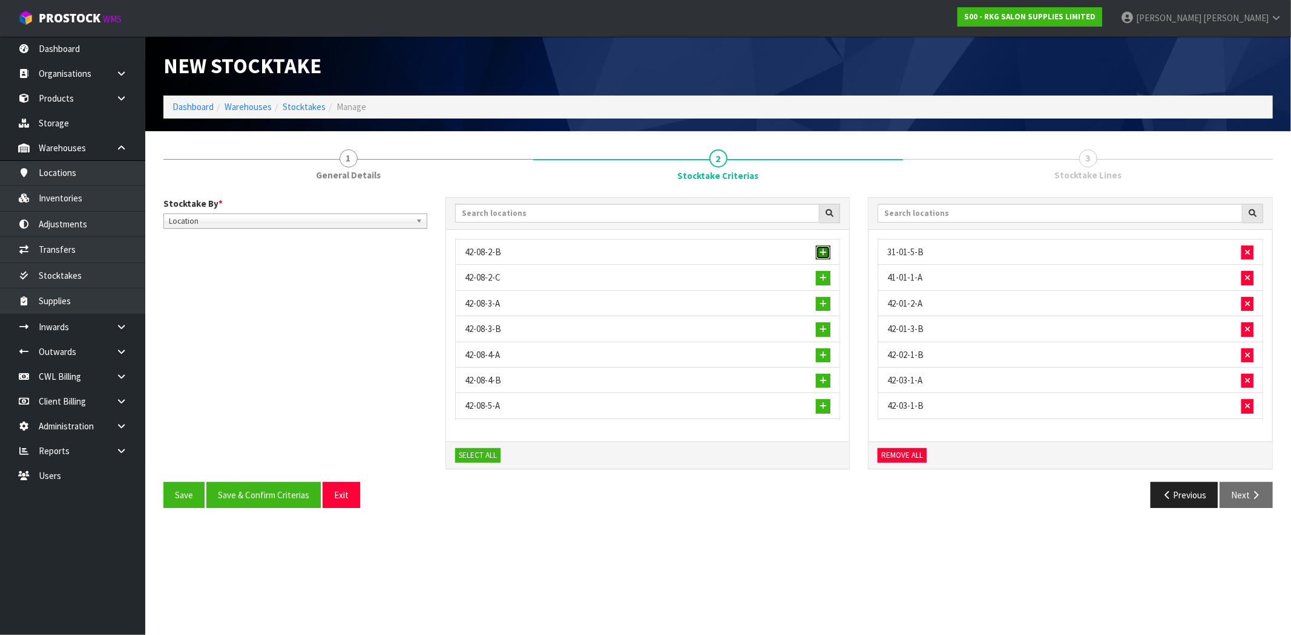
click at [819, 254] on span "button" at bounding box center [822, 253] width 7 height 8
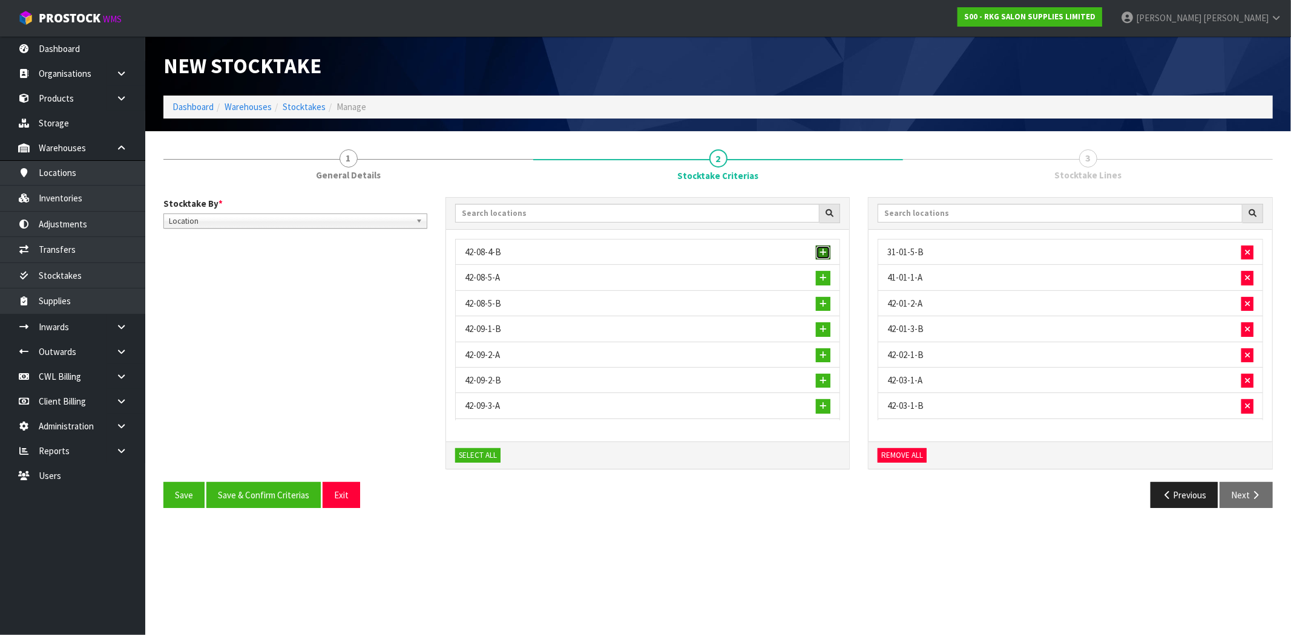
click at [819, 254] on span "button" at bounding box center [822, 253] width 7 height 8
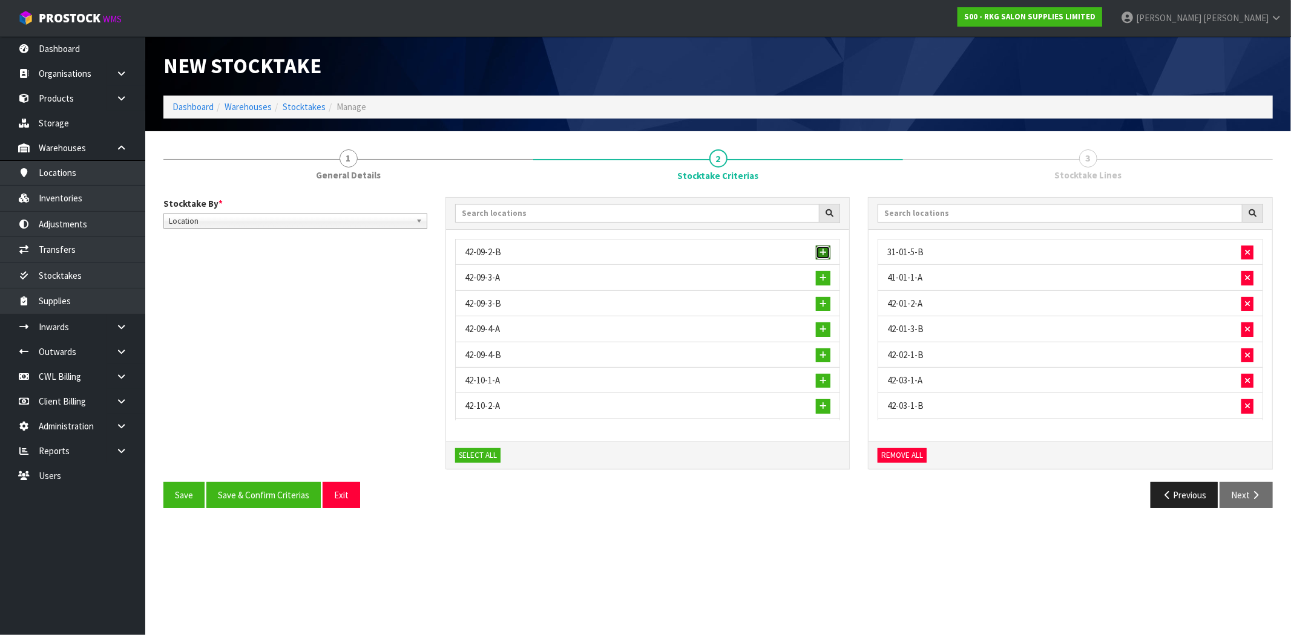
click at [819, 254] on span "button" at bounding box center [822, 253] width 7 height 8
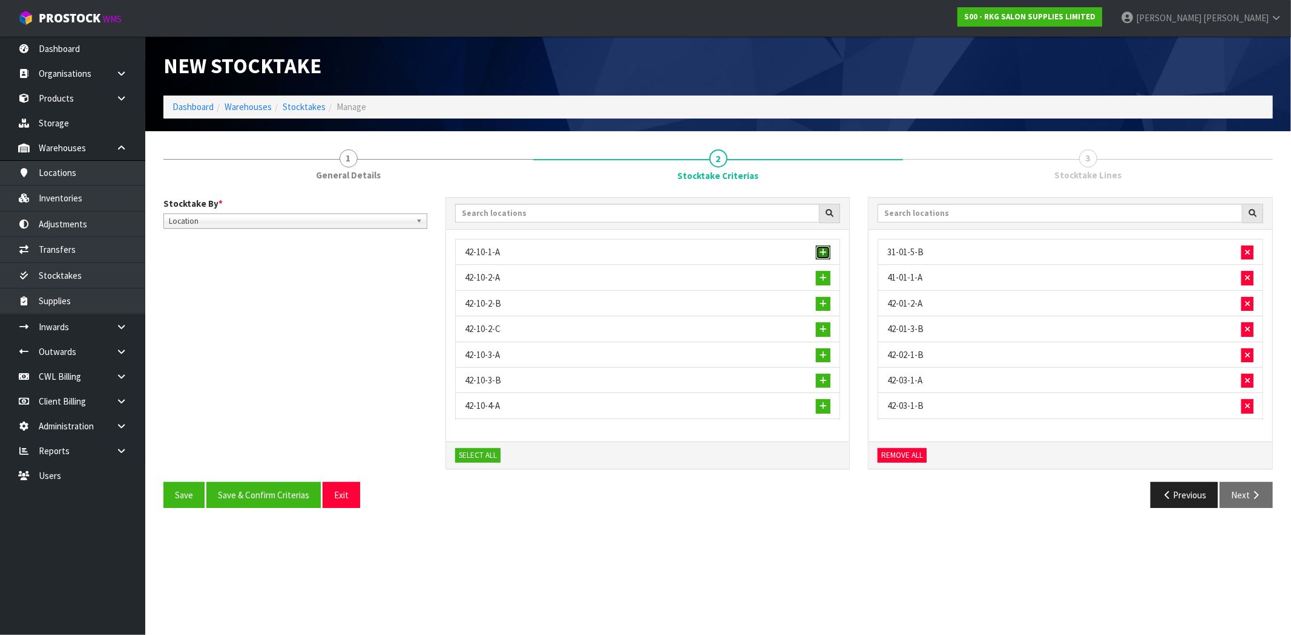
click at [819, 254] on span "button" at bounding box center [822, 253] width 7 height 8
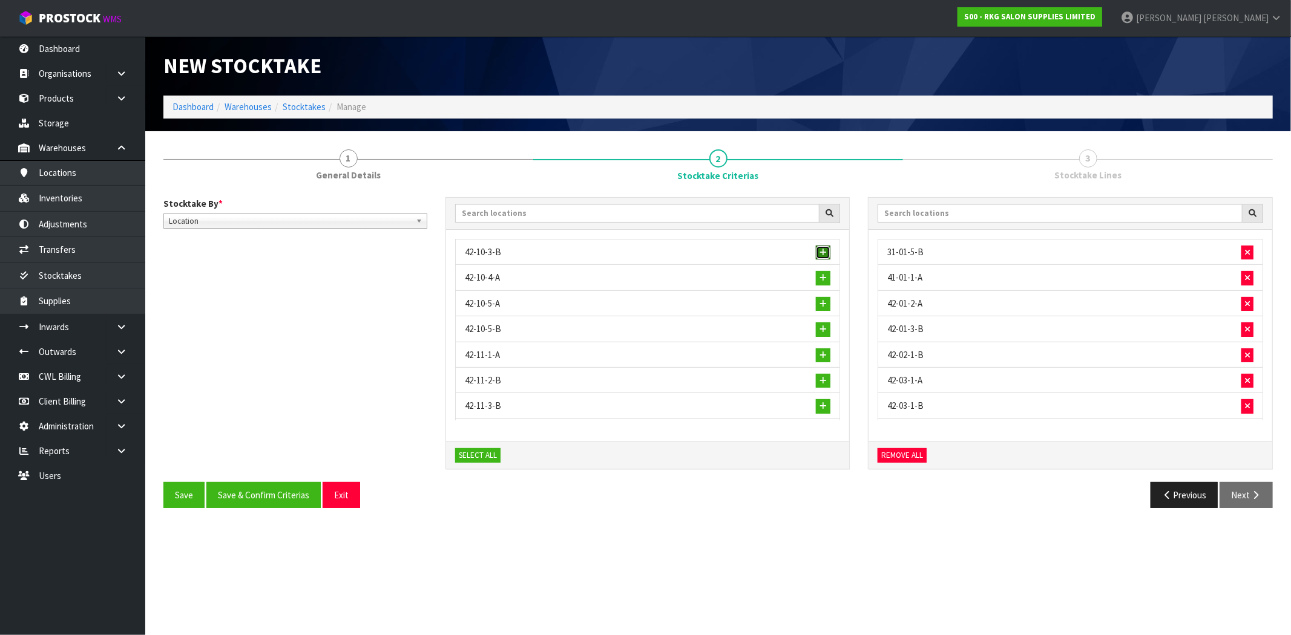
click at [819, 254] on span "button" at bounding box center [822, 253] width 7 height 8
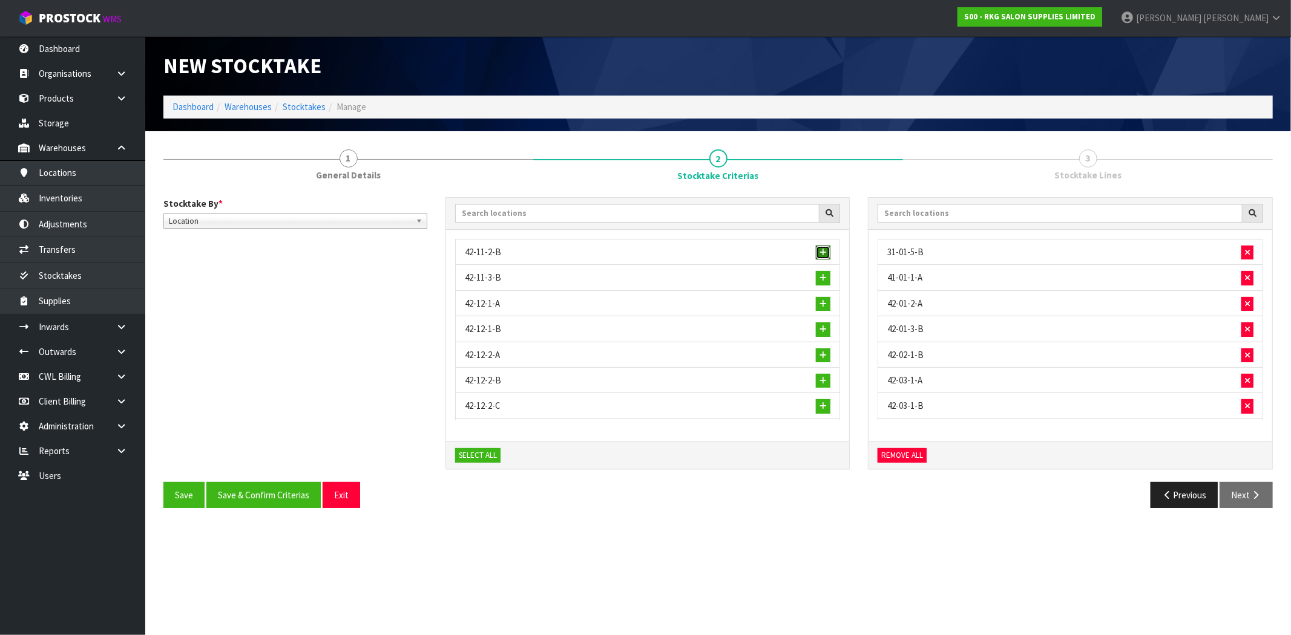
click at [819, 254] on span "button" at bounding box center [822, 253] width 7 height 8
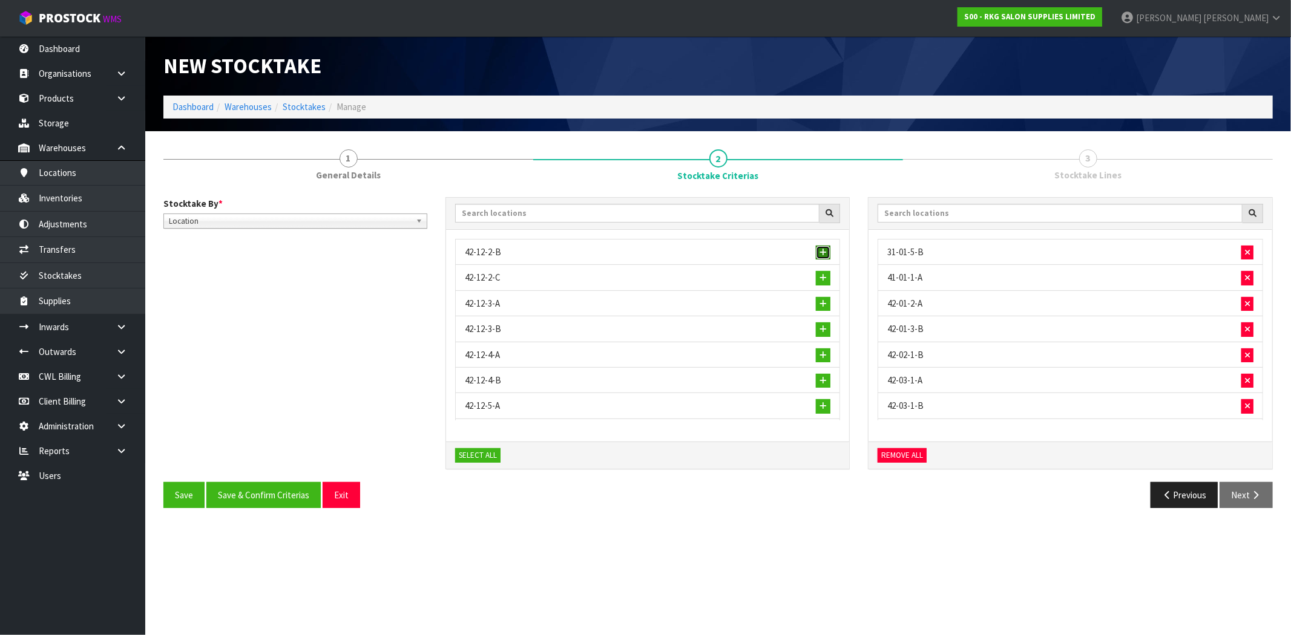
click at [819, 253] on span "button" at bounding box center [822, 253] width 7 height 8
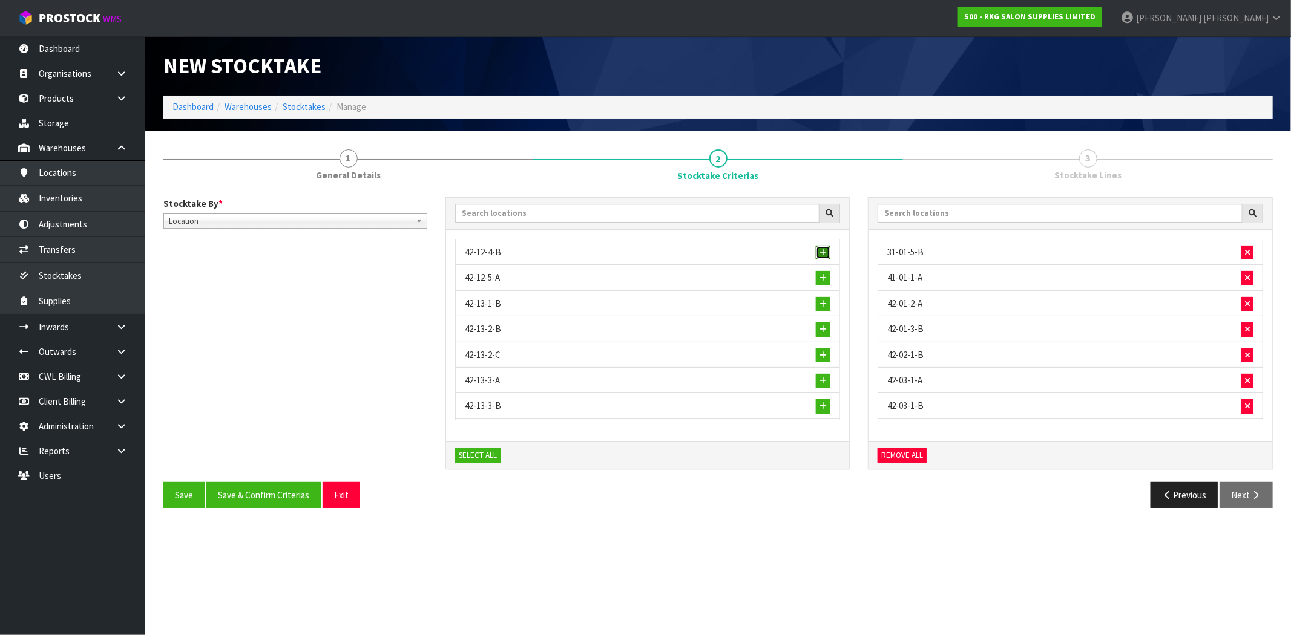
click at [819, 253] on span "button" at bounding box center [822, 253] width 7 height 8
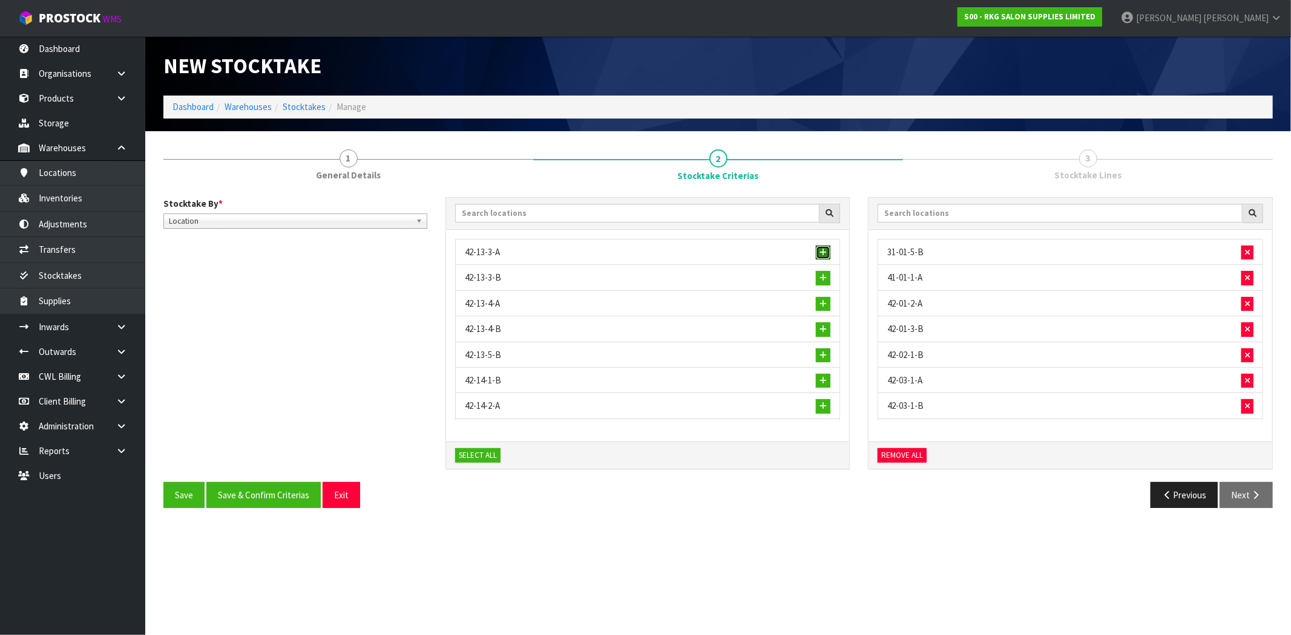
click at [819, 253] on span "button" at bounding box center [822, 253] width 7 height 8
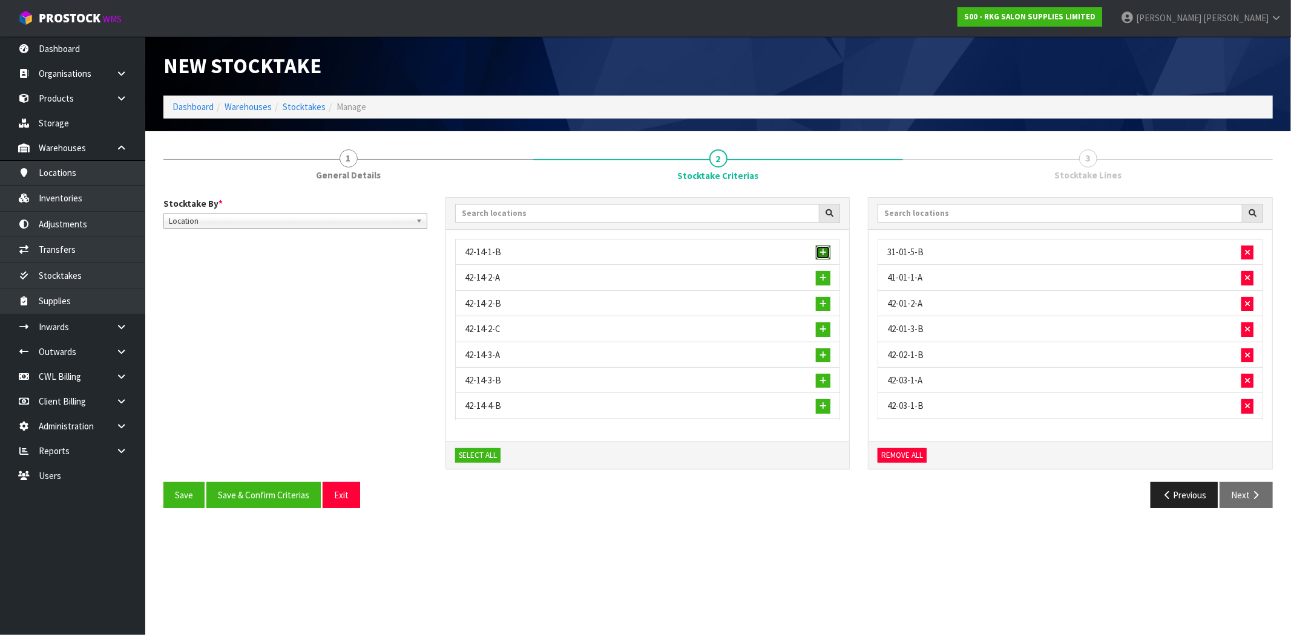
click at [819, 253] on span "button" at bounding box center [822, 253] width 7 height 8
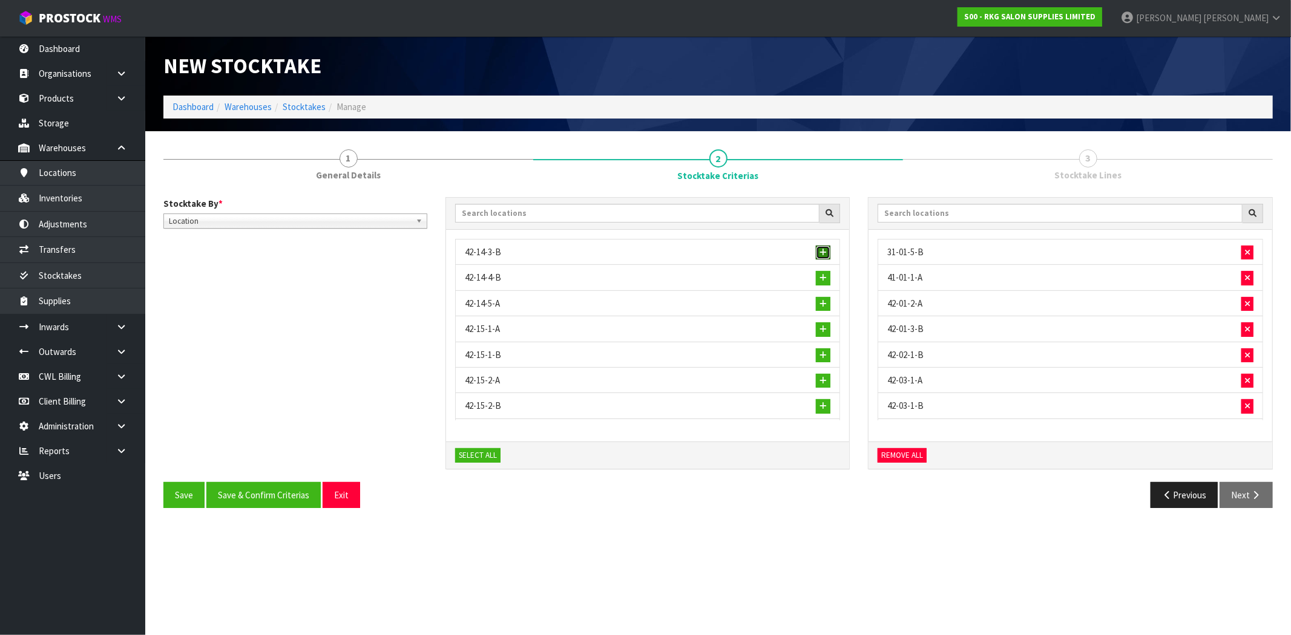
click at [819, 253] on span "button" at bounding box center [822, 253] width 7 height 8
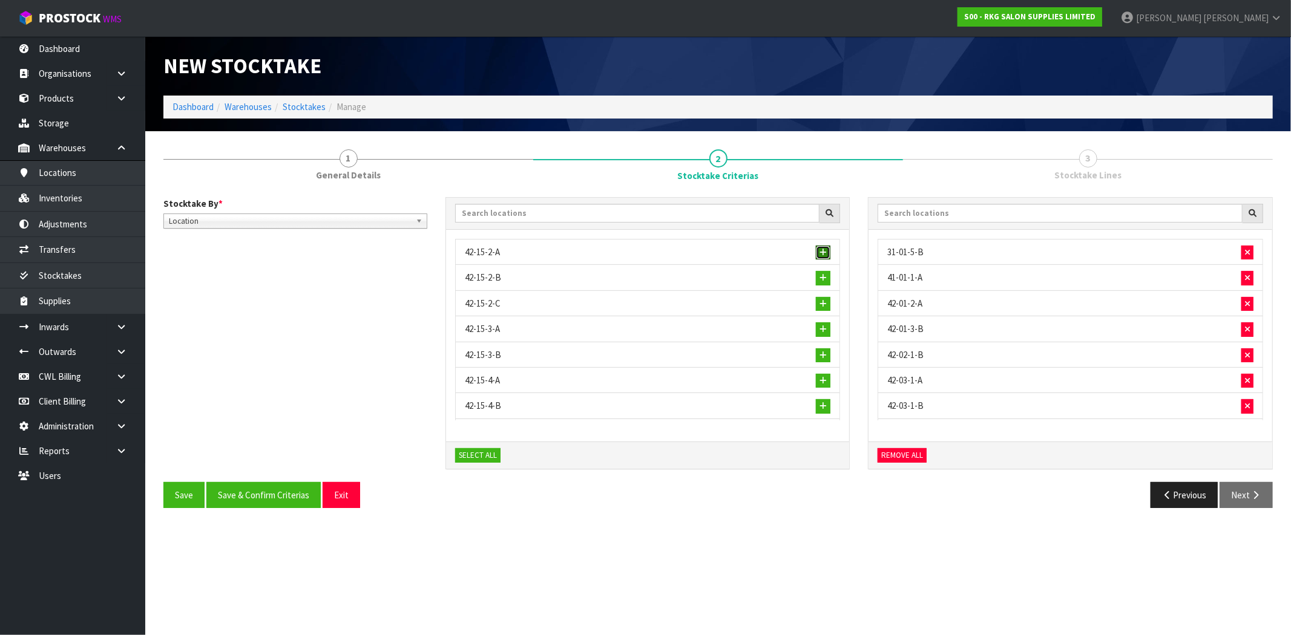
click at [819, 253] on span "button" at bounding box center [822, 253] width 7 height 8
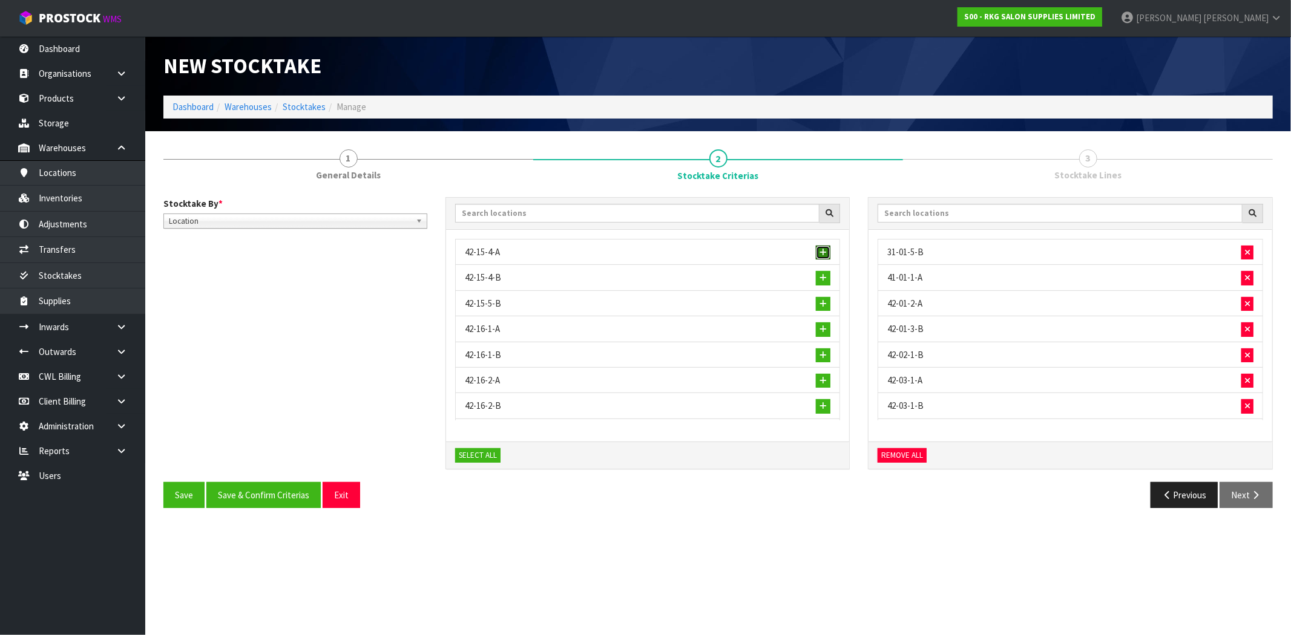
click at [819, 253] on span "button" at bounding box center [822, 253] width 7 height 8
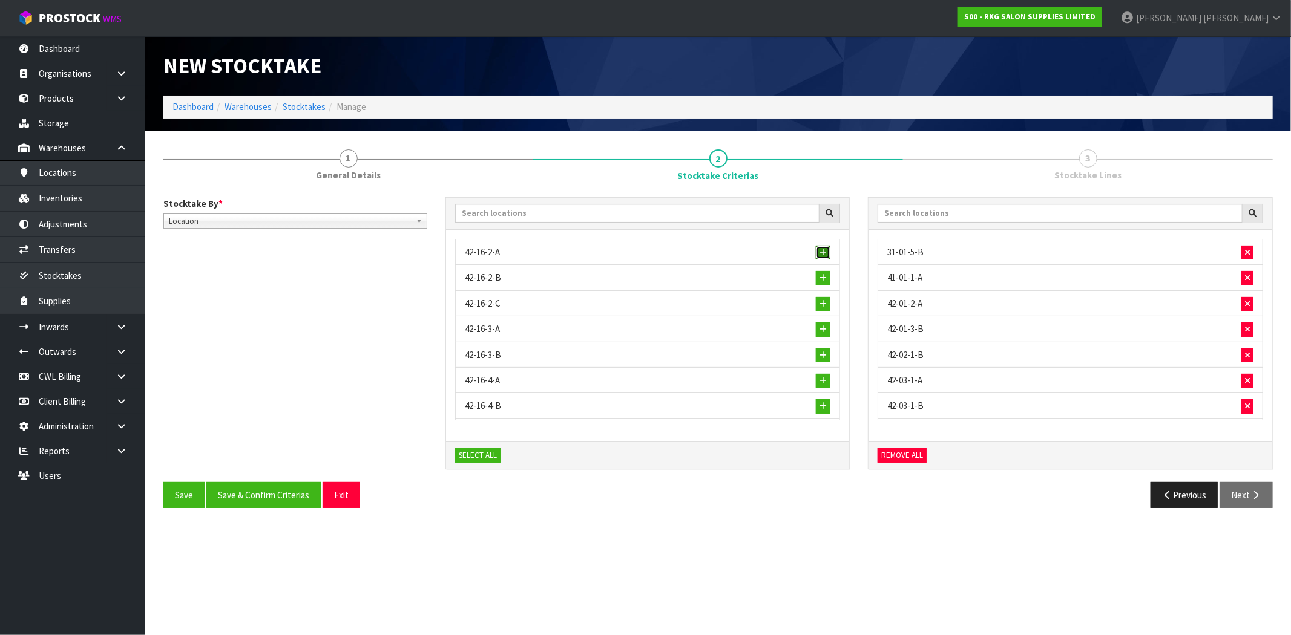
click at [819, 253] on span "button" at bounding box center [822, 253] width 7 height 8
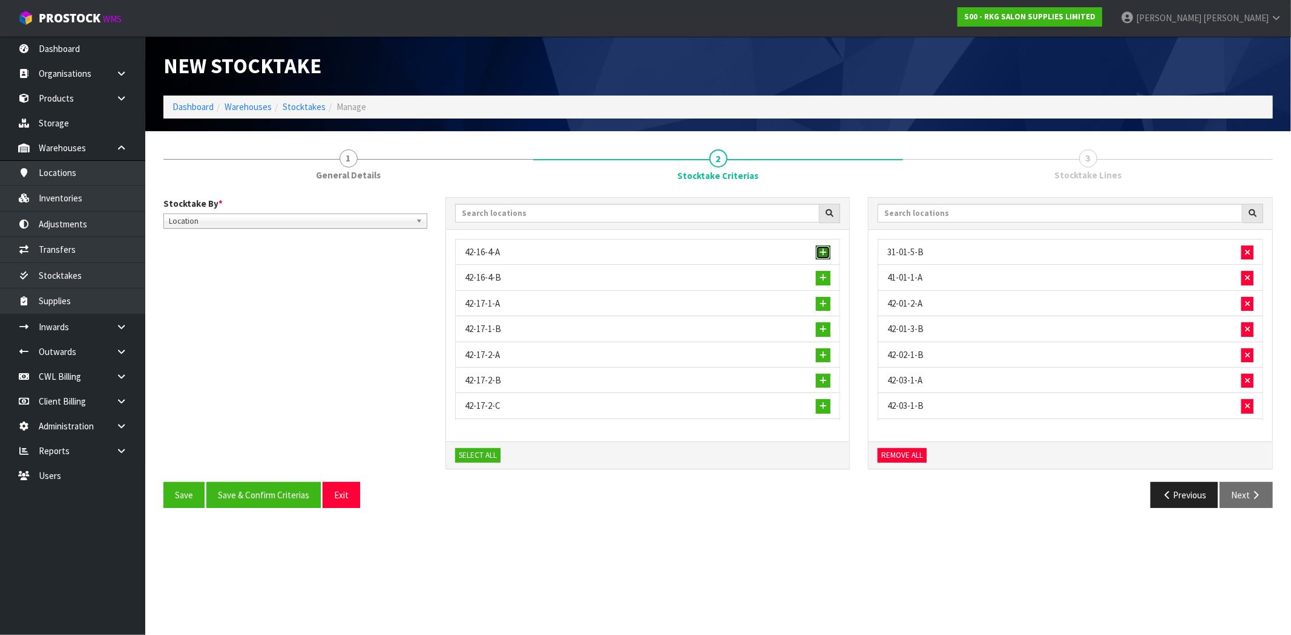
click at [819, 253] on span "button" at bounding box center [822, 253] width 7 height 8
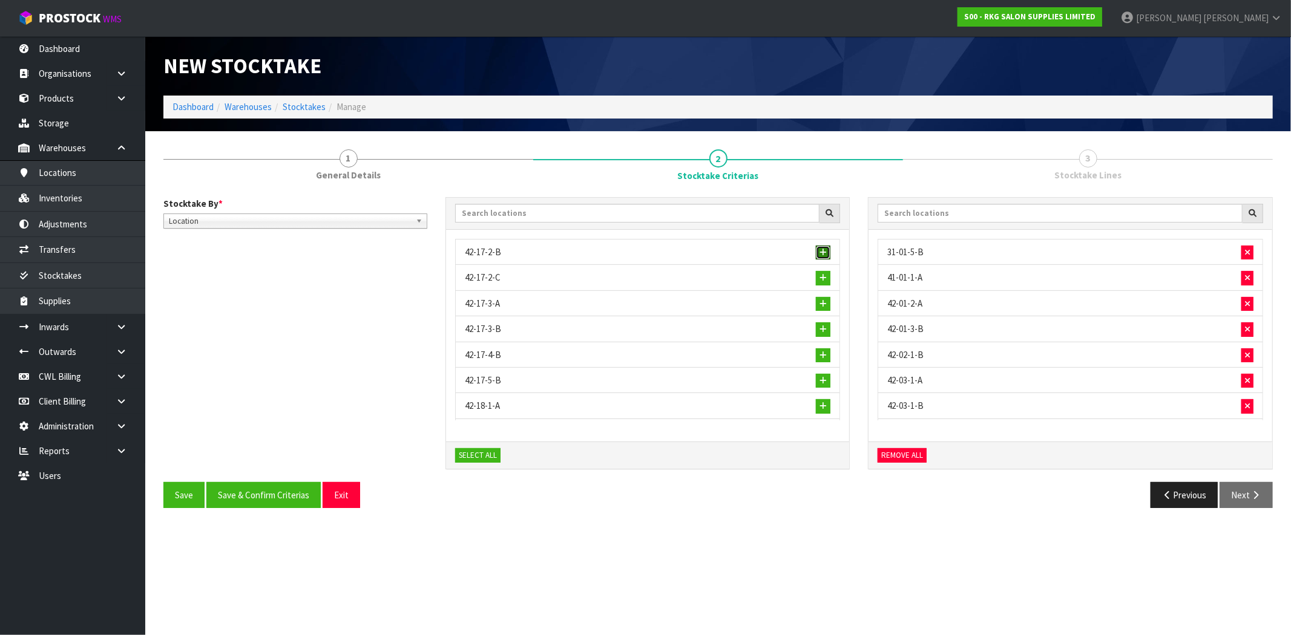
click at [819, 253] on span "button" at bounding box center [822, 253] width 7 height 8
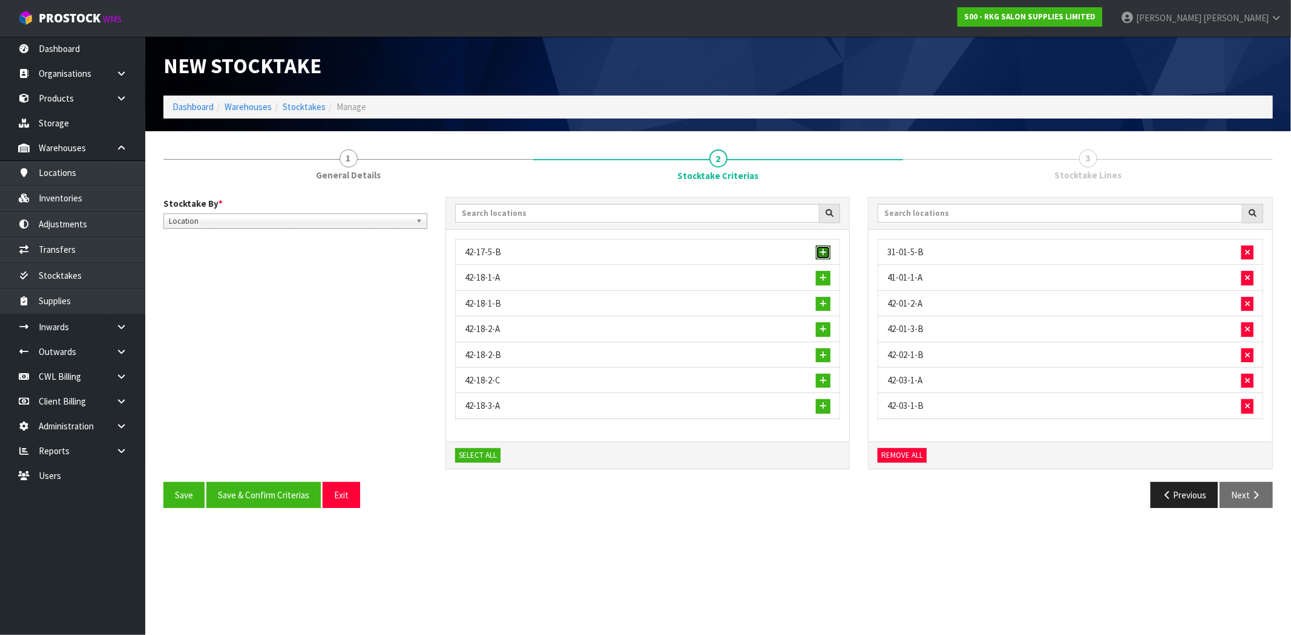
click at [819, 253] on span "button" at bounding box center [822, 253] width 7 height 8
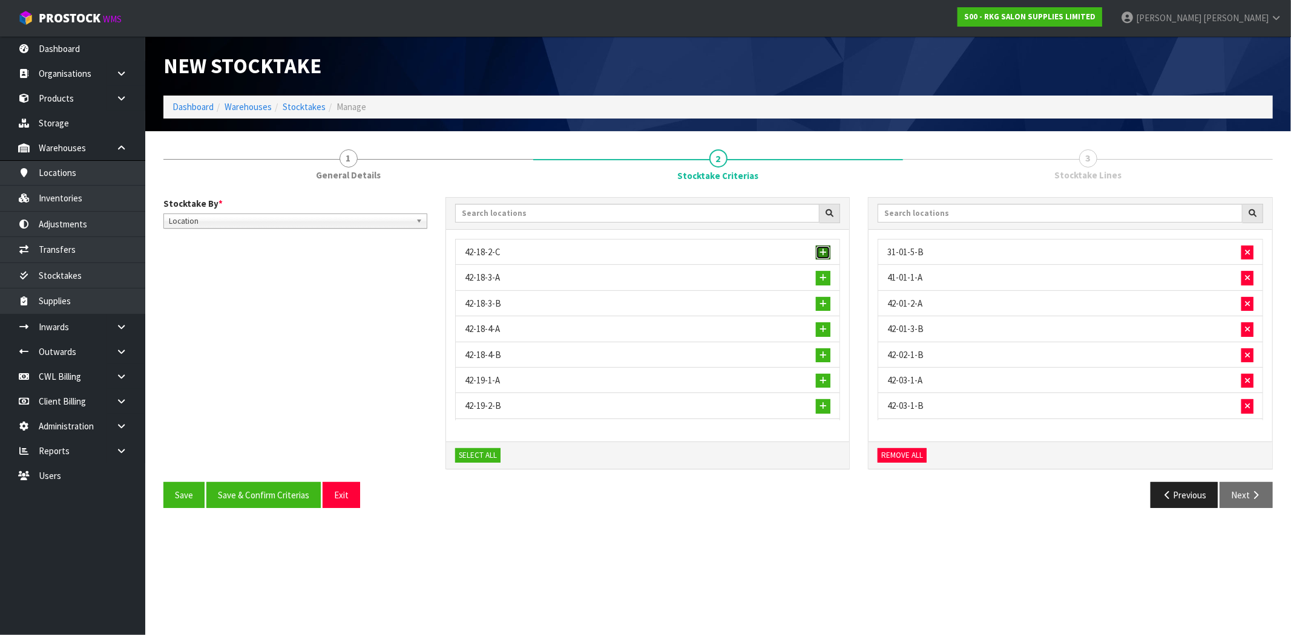
click at [819, 253] on span "button" at bounding box center [822, 253] width 7 height 8
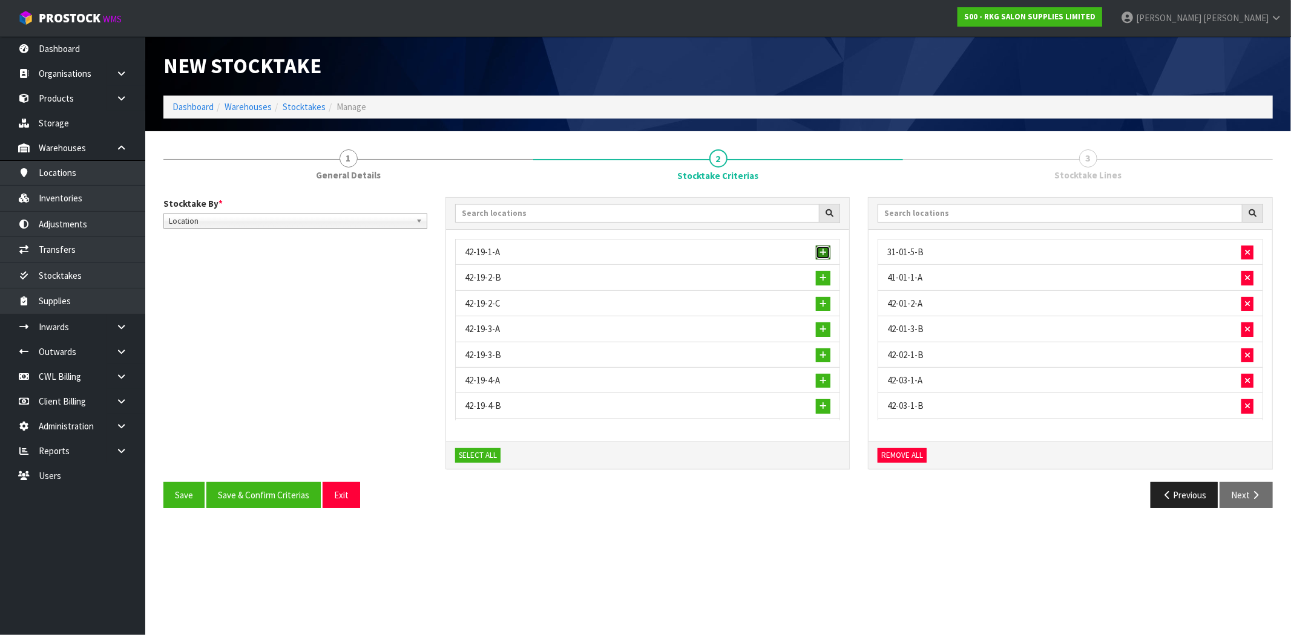
click at [819, 253] on span "button" at bounding box center [822, 253] width 7 height 8
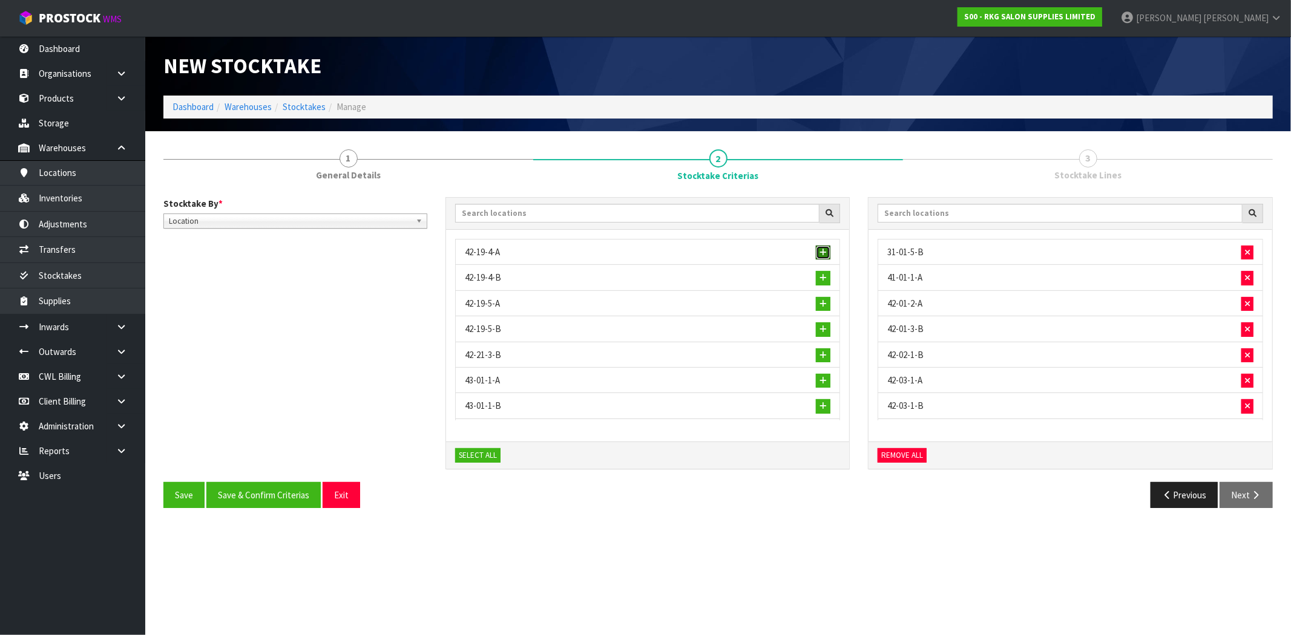
click at [819, 253] on span "button" at bounding box center [822, 253] width 7 height 8
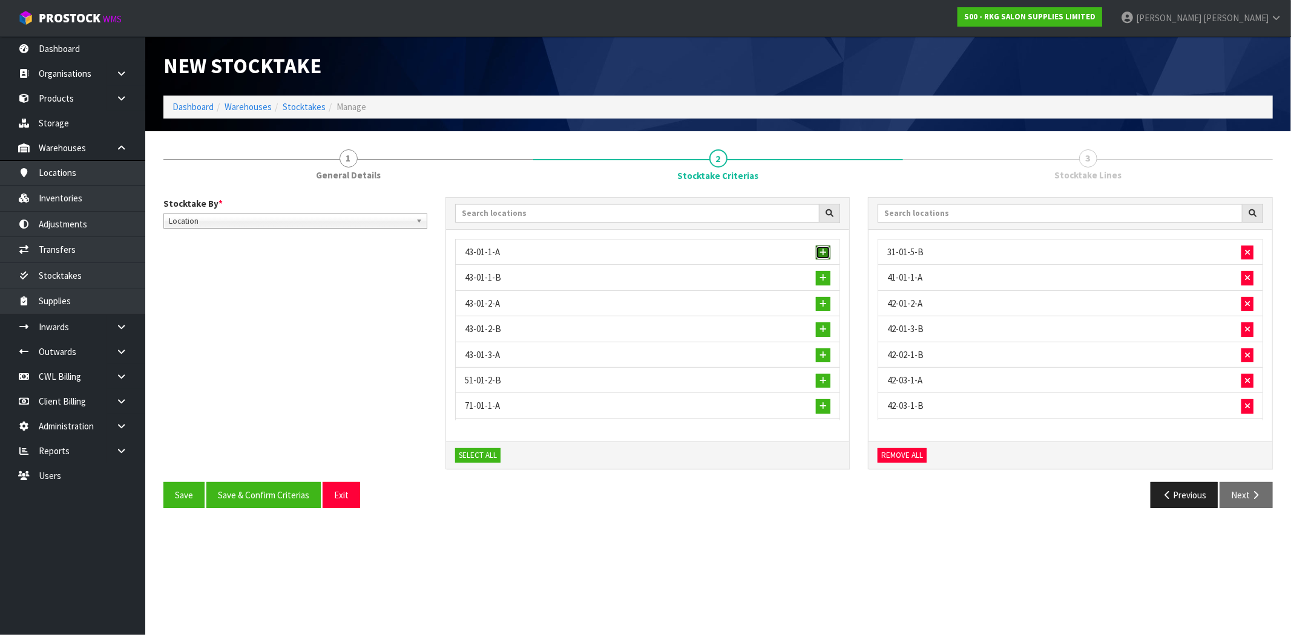
click at [819, 253] on span "button" at bounding box center [822, 253] width 7 height 8
click at [819, 274] on span "button" at bounding box center [822, 278] width 7 height 8
click at [819, 253] on span "button" at bounding box center [822, 253] width 7 height 8
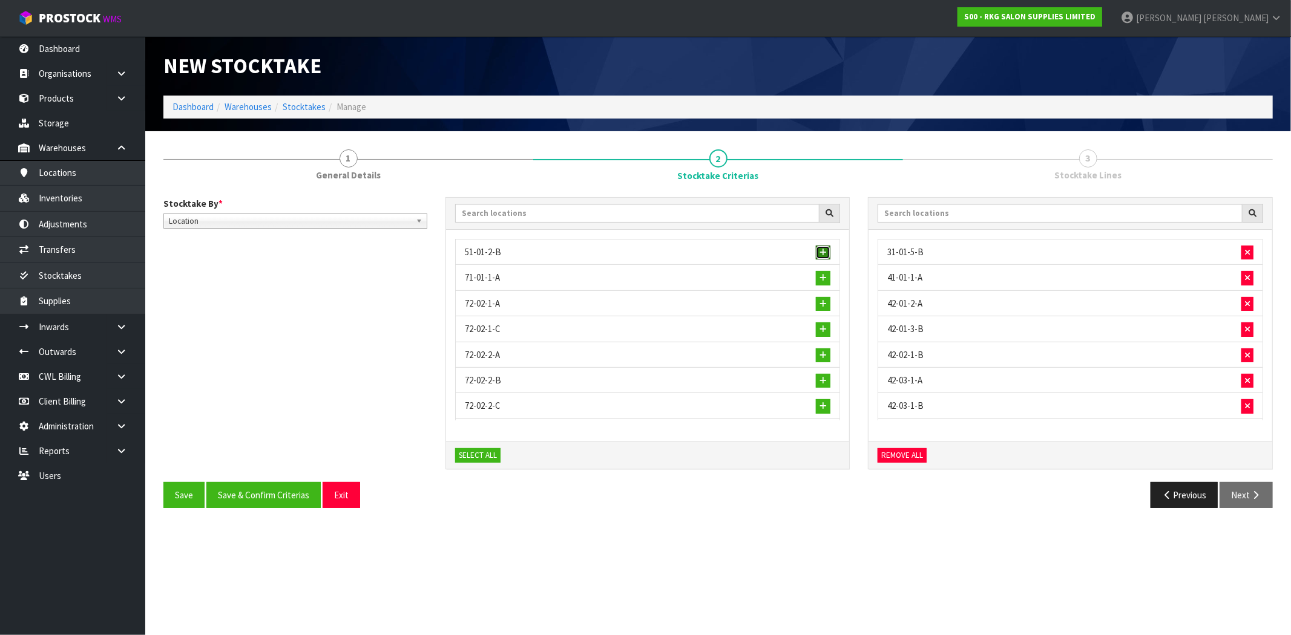
click at [819, 253] on span "button" at bounding box center [822, 253] width 7 height 8
click at [183, 495] on button "Save" at bounding box center [183, 495] width 41 height 26
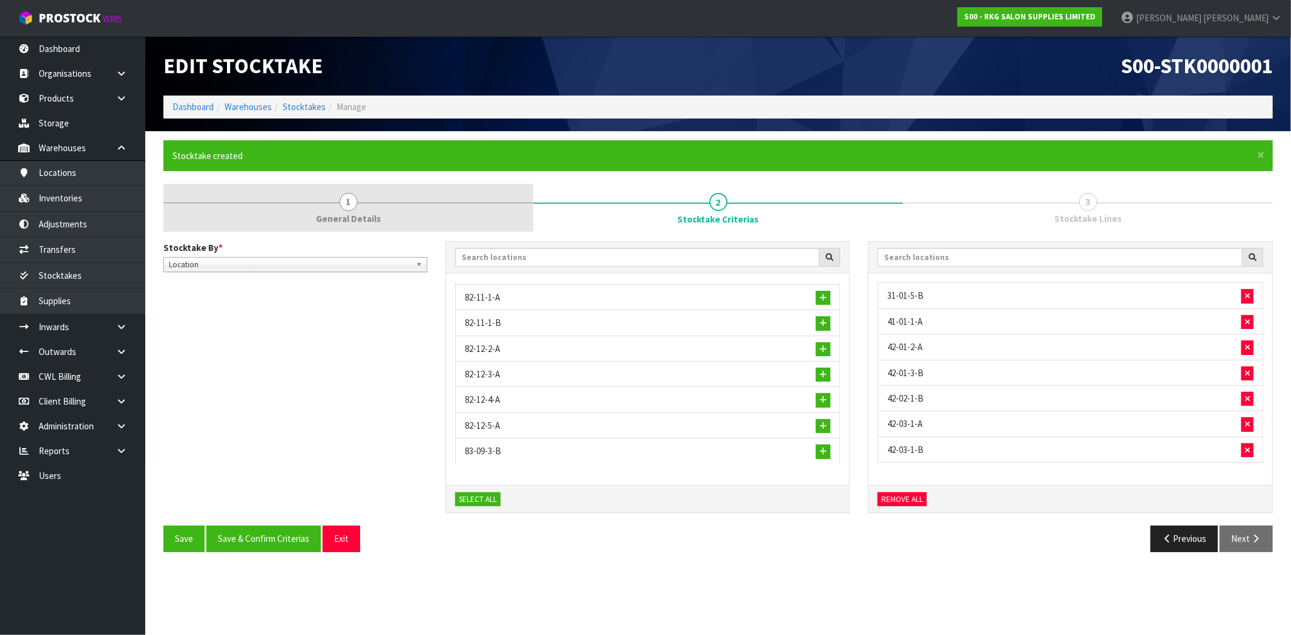
click at [355, 206] on span "1" at bounding box center [348, 202] width 18 height 18
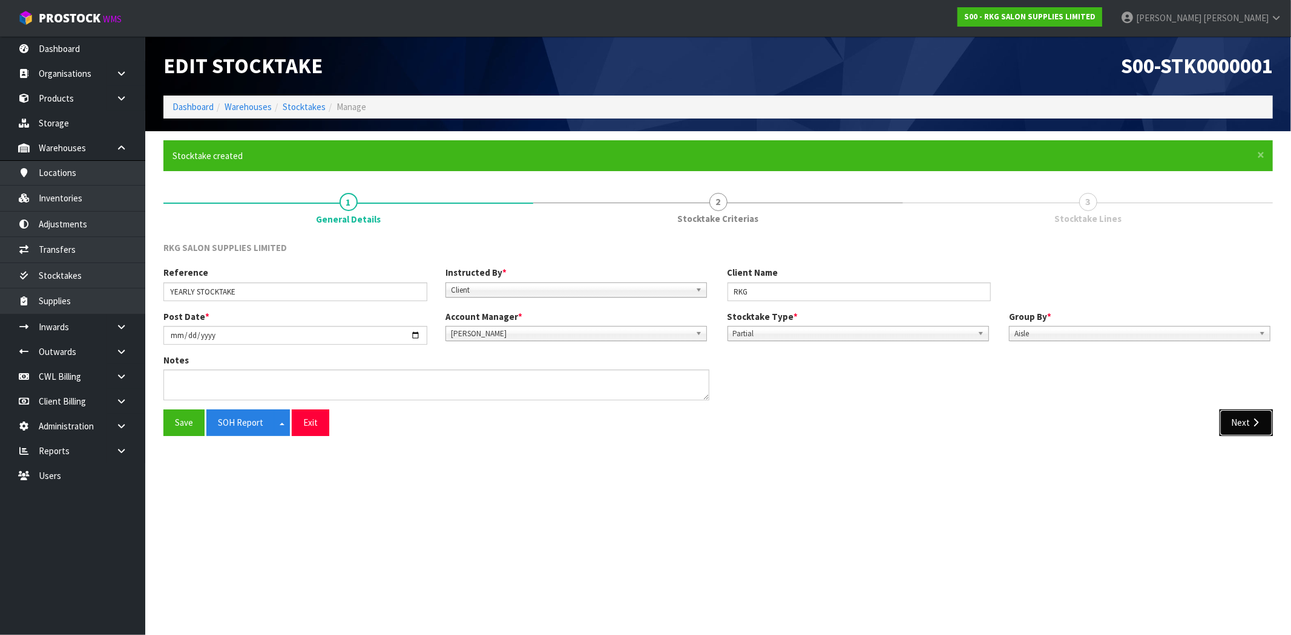
click at [1248, 425] on button "Next" at bounding box center [1245, 423] width 53 height 26
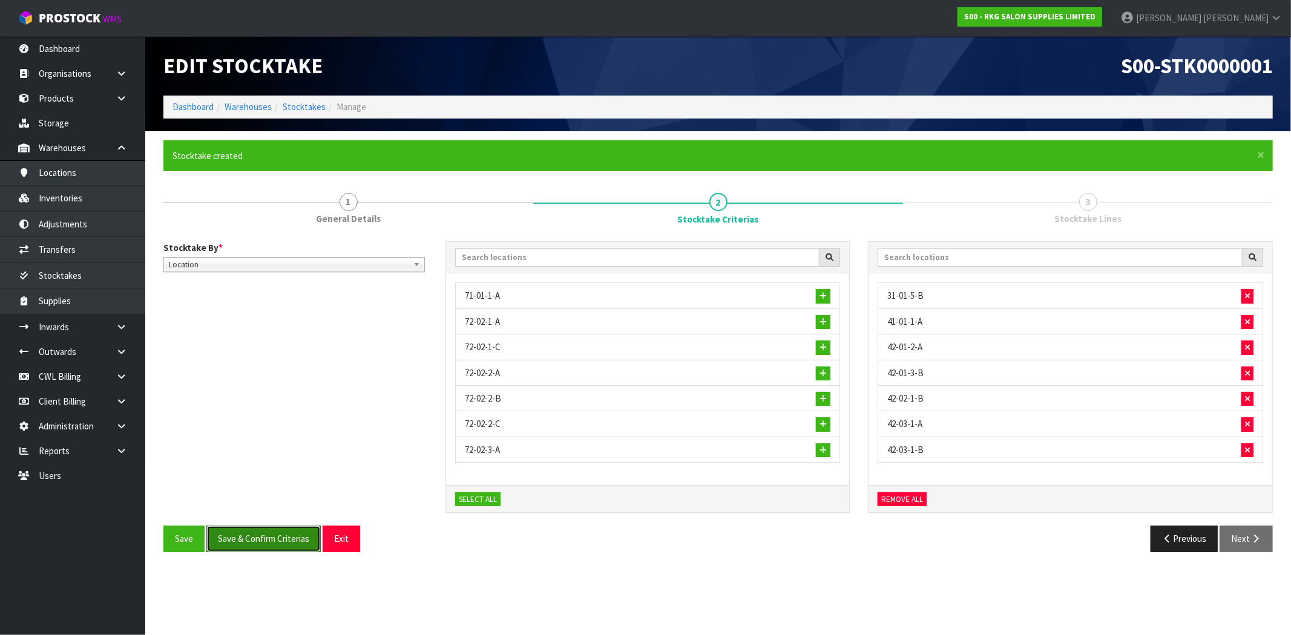
drag, startPoint x: 255, startPoint y: 537, endPoint x: 263, endPoint y: 534, distance: 8.7
click at [255, 537] on button "Save & Confirm Criterias" at bounding box center [263, 539] width 114 height 26
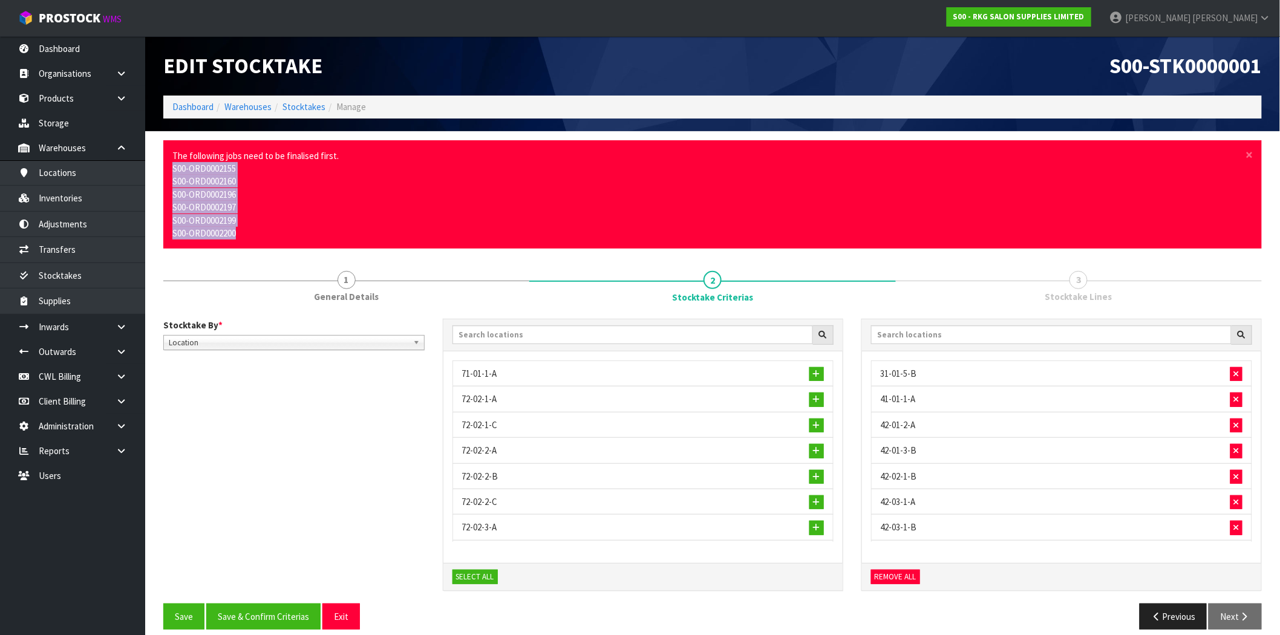
drag, startPoint x: 246, startPoint y: 234, endPoint x: 165, endPoint y: 171, distance: 101.8
click at [165, 171] on div "× Close The following jobs need to be finalised first. S00-ORD0002155 S00-ORD00…" at bounding box center [712, 194] width 1099 height 109
click at [119, 352] on icon at bounding box center [121, 351] width 11 height 9
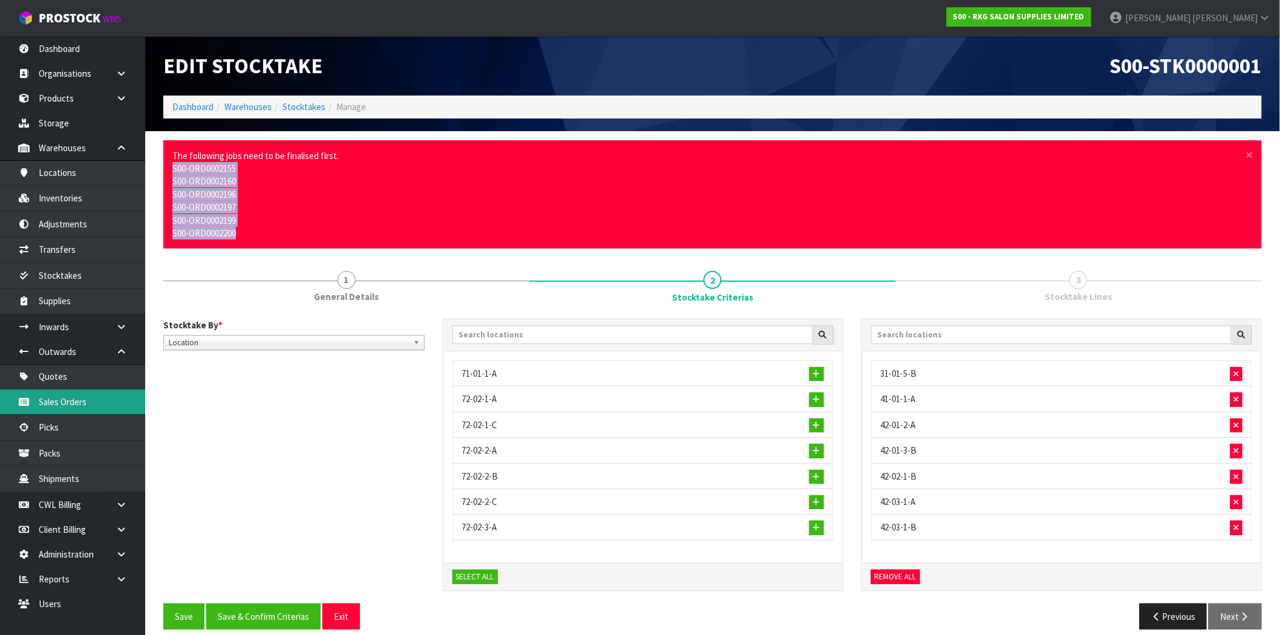
click at [82, 404] on link "Sales Orders" at bounding box center [72, 402] width 145 height 25
